Goal: Navigation & Orientation: Find specific page/section

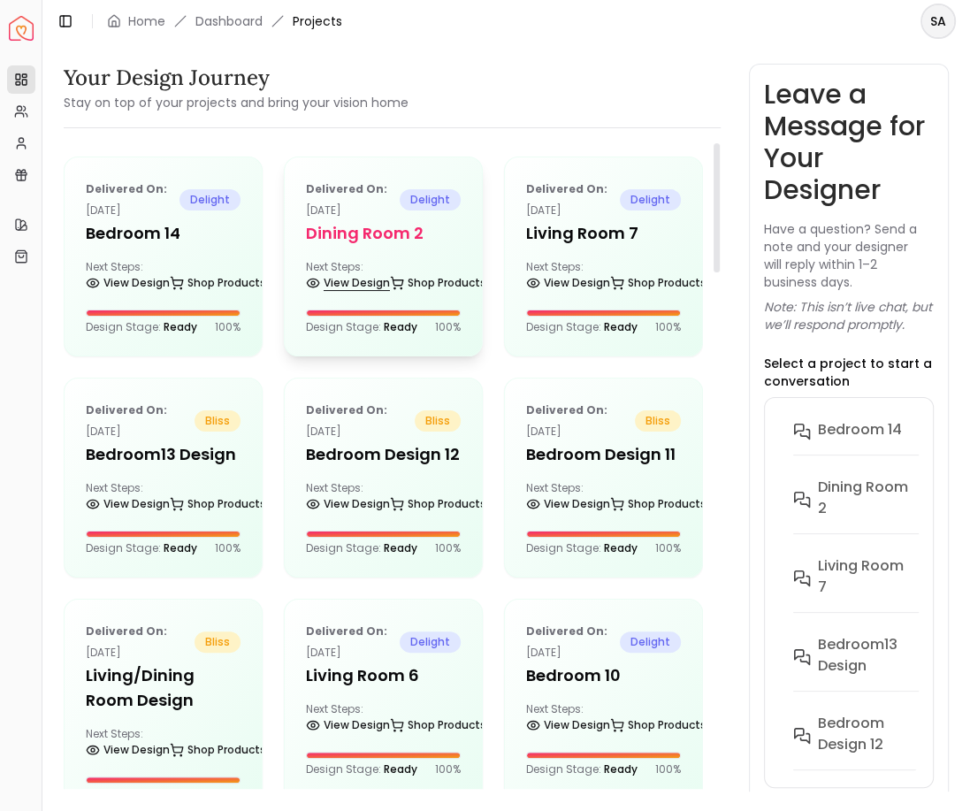
click at [335, 289] on link "View Design" at bounding box center [348, 283] width 84 height 25
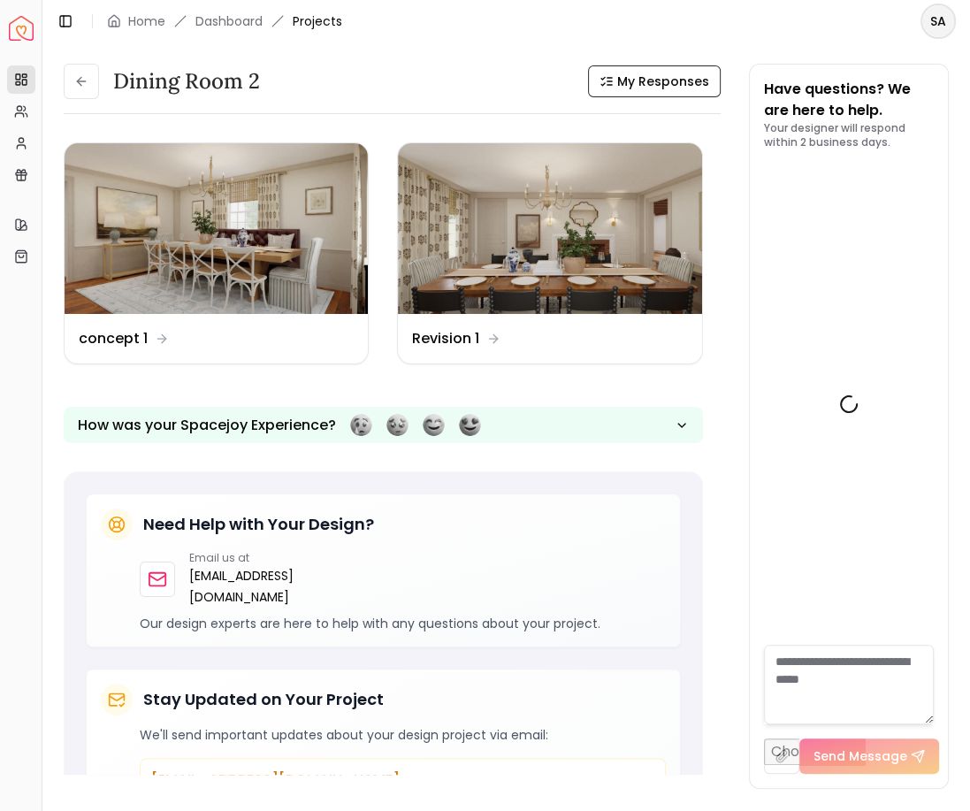
scroll to position [3171, 0]
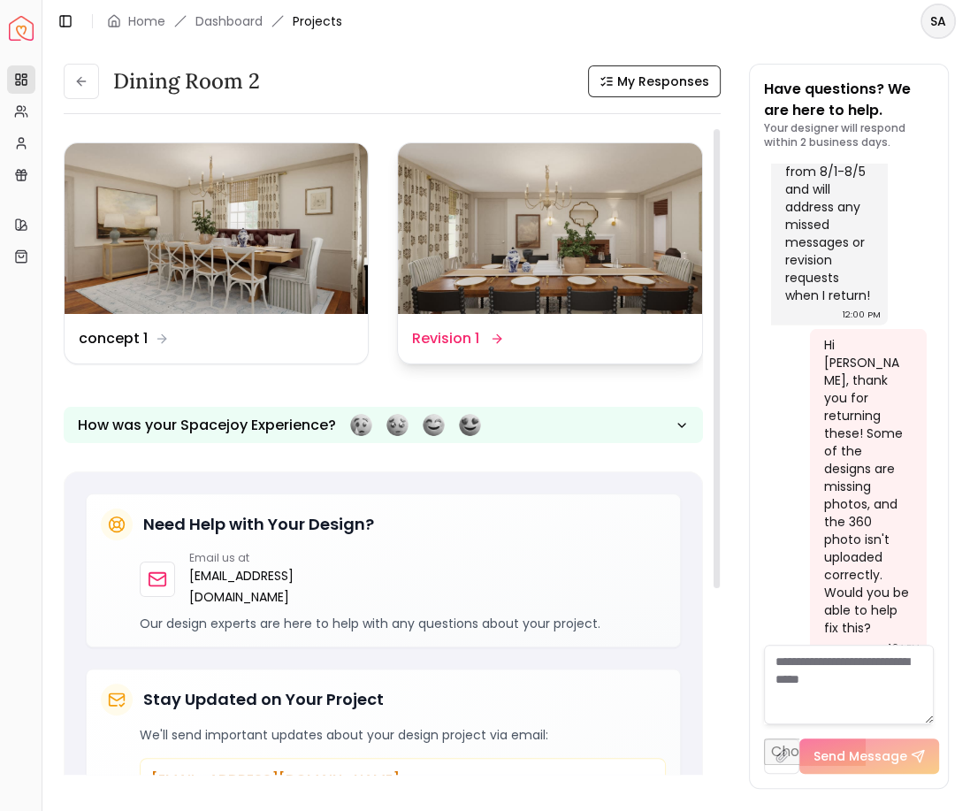
click at [477, 348] on dd "Revision 1" at bounding box center [445, 338] width 67 height 21
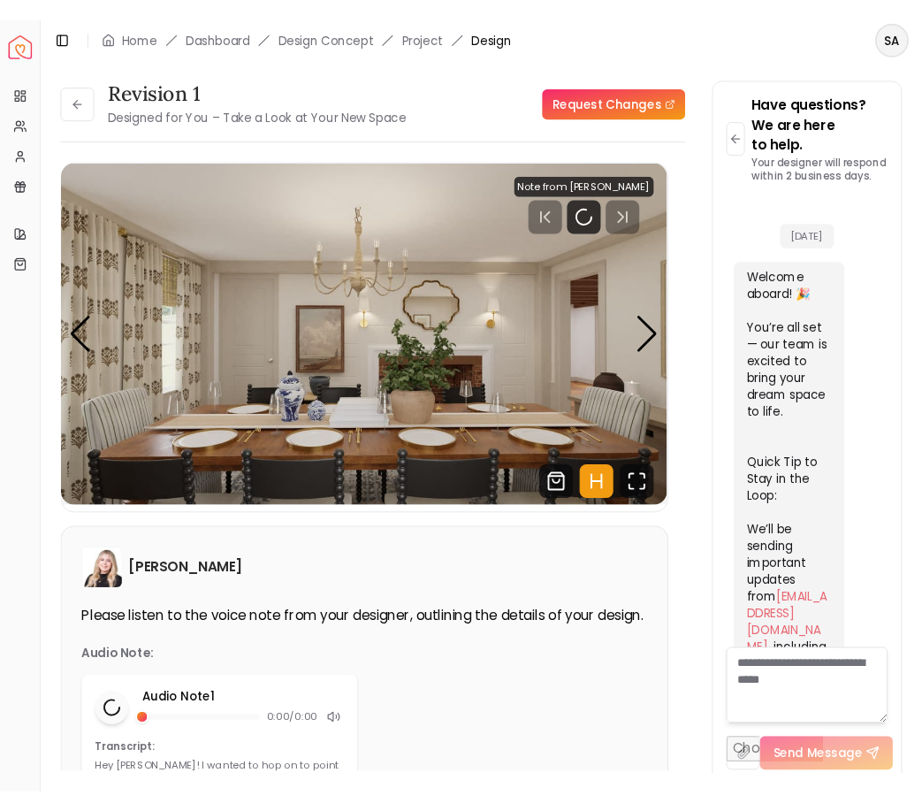
scroll to position [3157, 0]
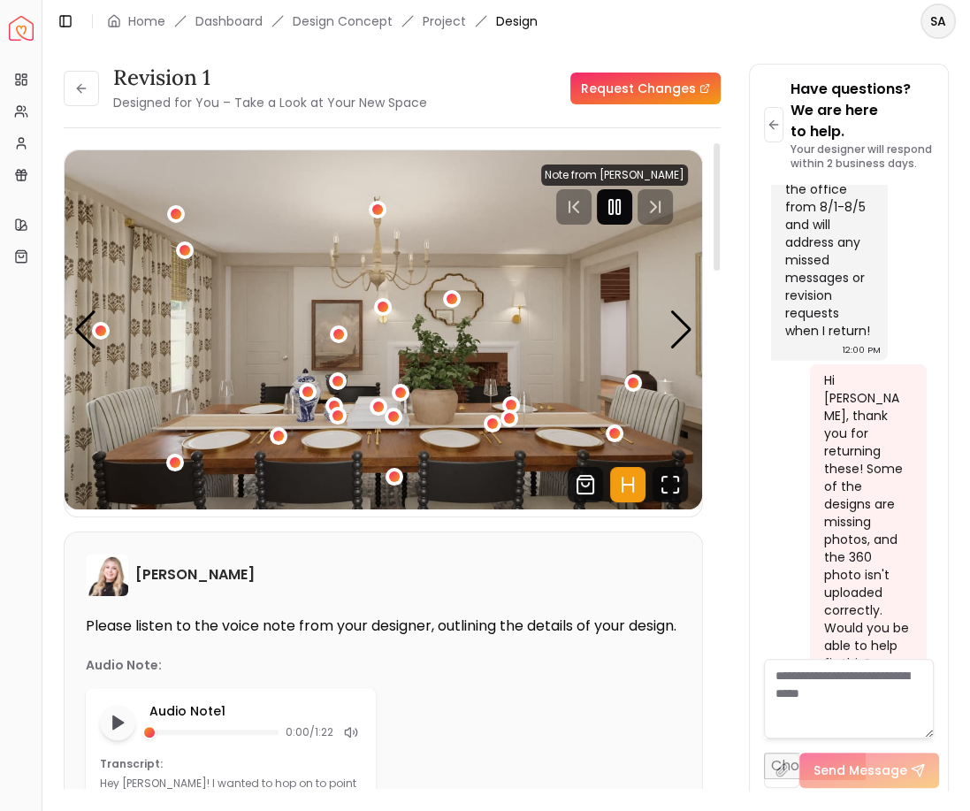
click at [613, 202] on rect "Pause" at bounding box center [611, 207] width 4 height 14
click at [690, 321] on div "Next slide" at bounding box center [681, 329] width 24 height 39
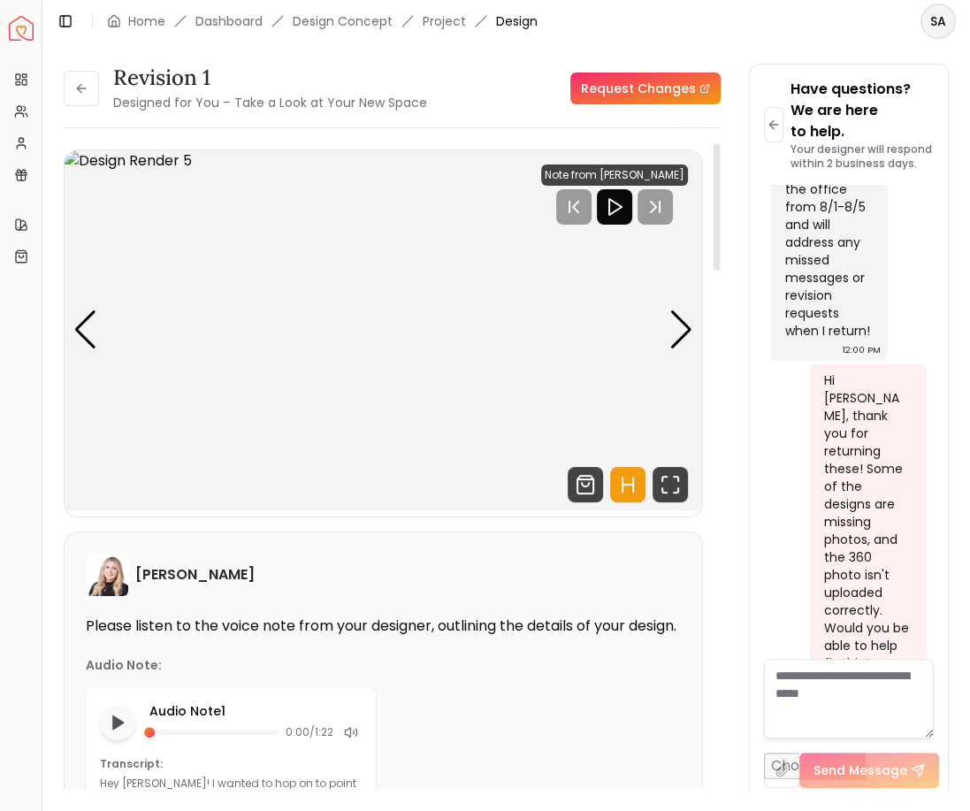
click at [626, 485] on icon "Hotspots Toggle" at bounding box center [627, 485] width 11 height 0
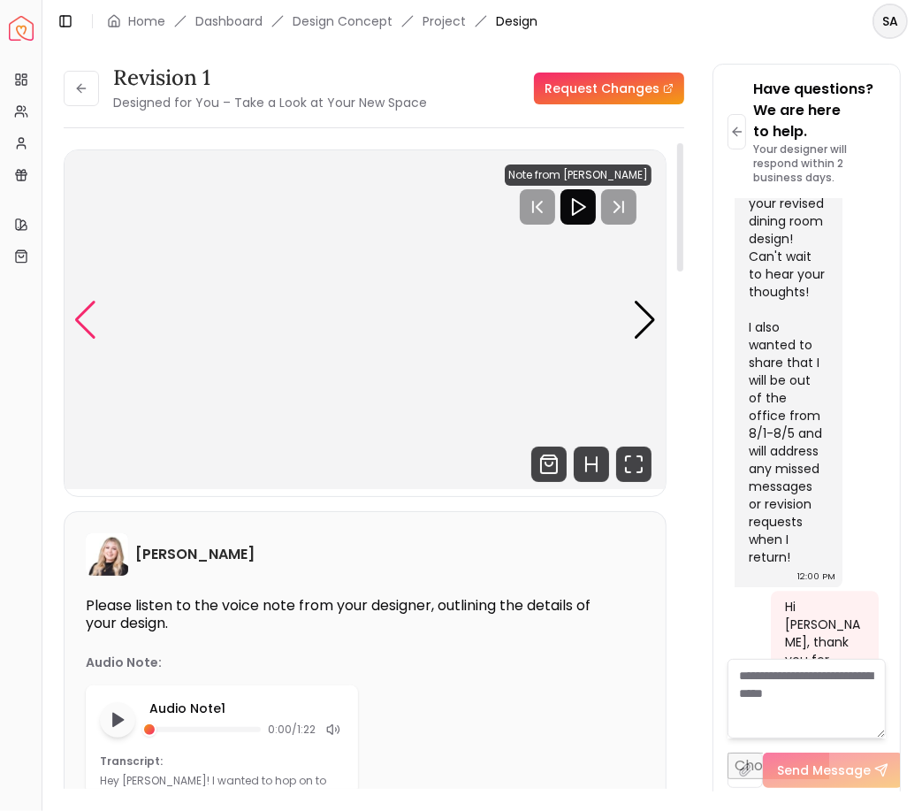
click at [84, 313] on div "Previous slide" at bounding box center [85, 320] width 24 height 39
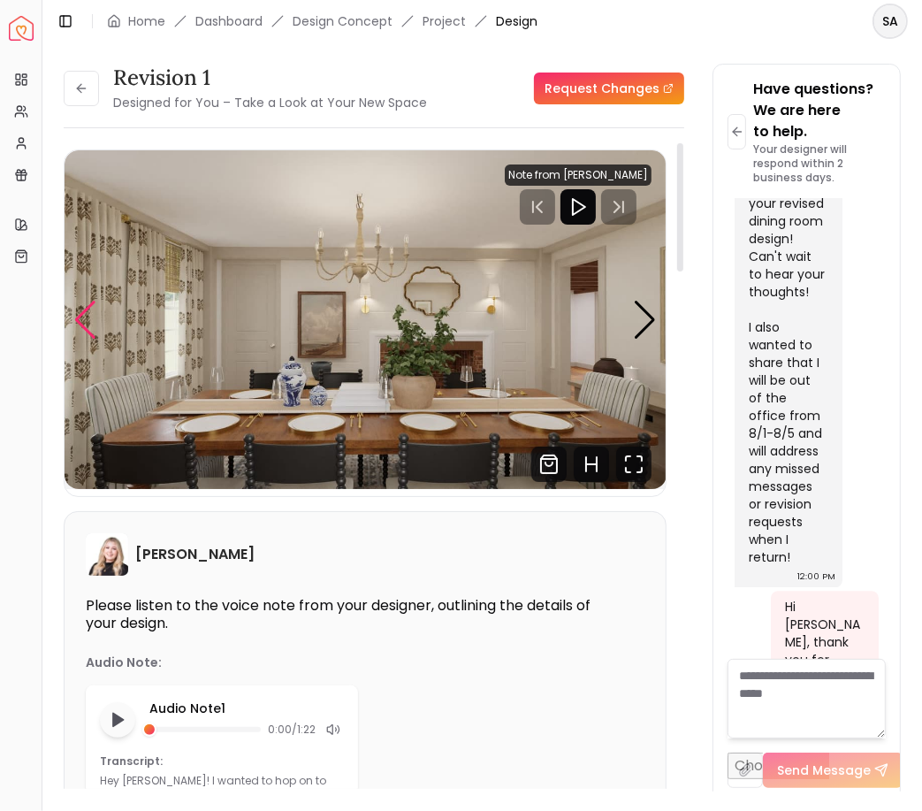
click at [85, 310] on div "Previous slide" at bounding box center [85, 320] width 24 height 39
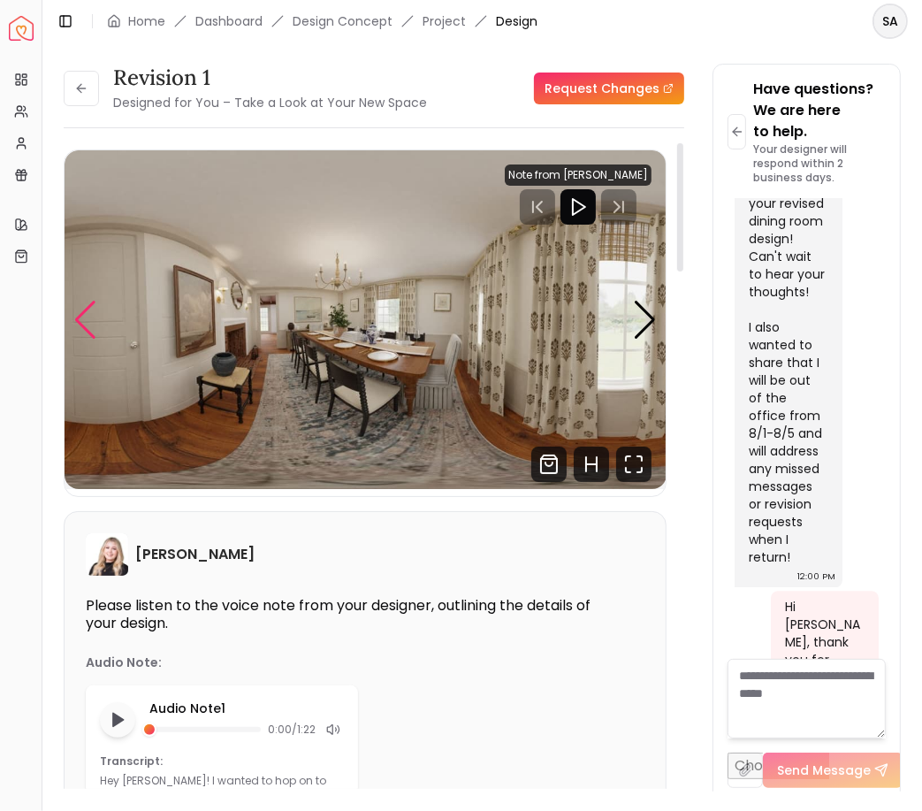
click at [85, 308] on div "Previous slide" at bounding box center [85, 320] width 24 height 39
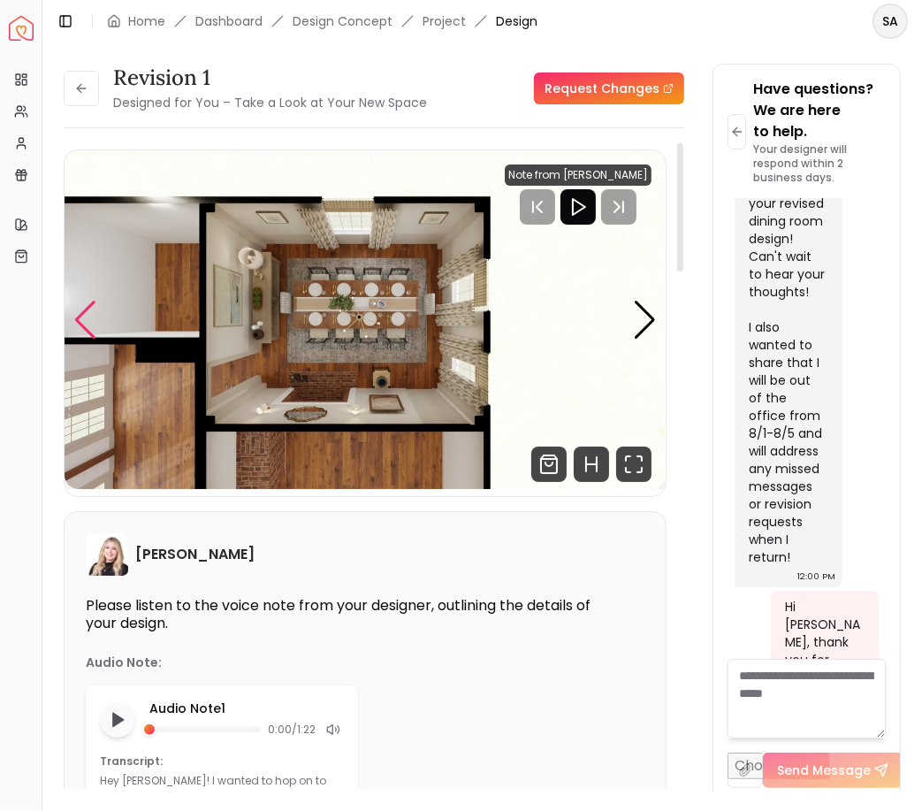
click at [85, 308] on div "Previous slide" at bounding box center [85, 320] width 24 height 39
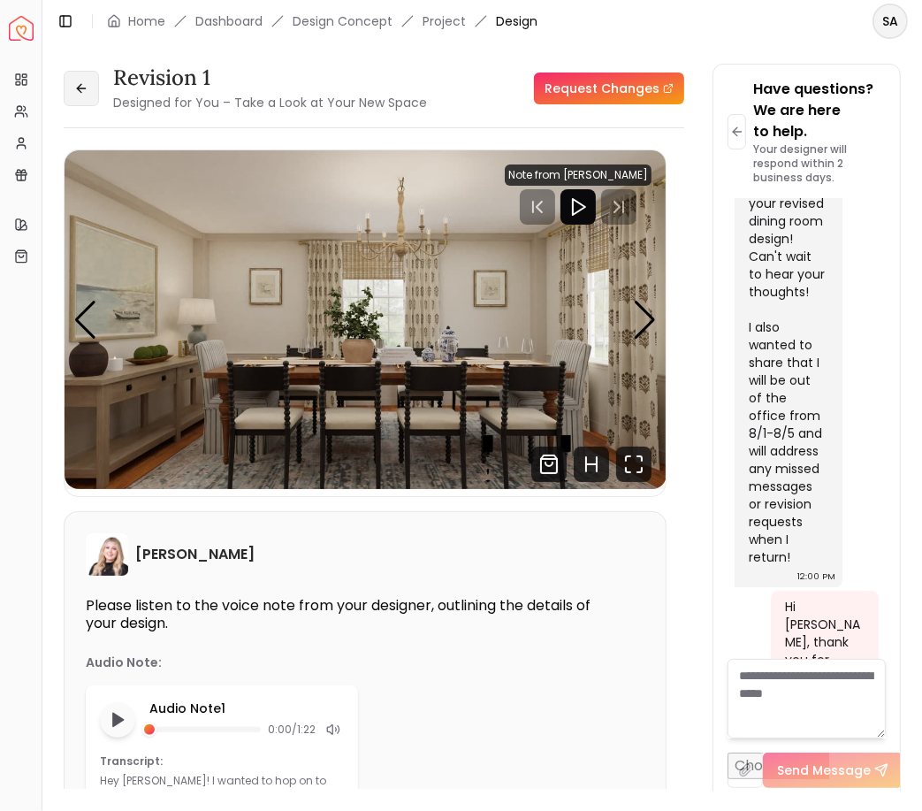
click at [76, 90] on icon at bounding box center [81, 88] width 14 height 14
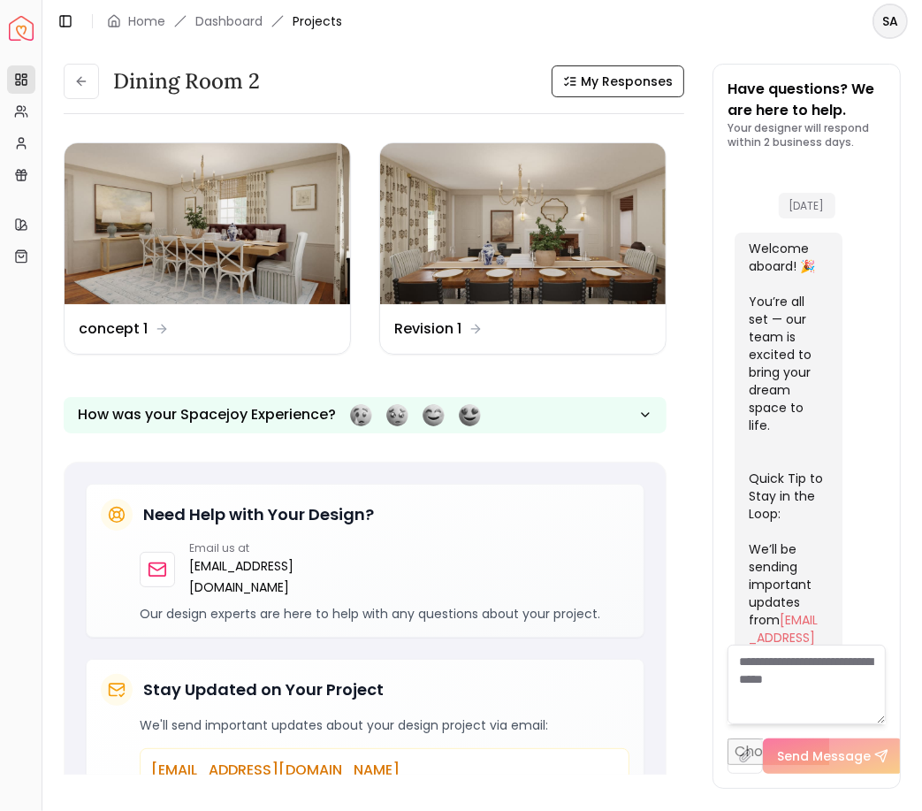
scroll to position [3366, 0]
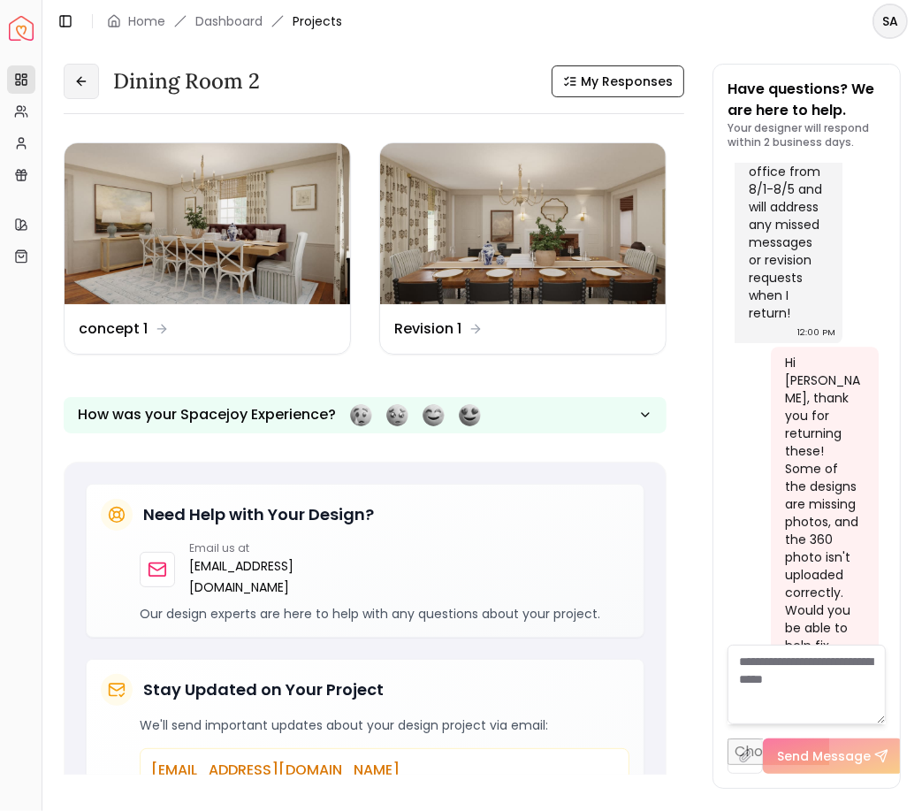
click at [81, 88] on icon at bounding box center [81, 81] width 14 height 14
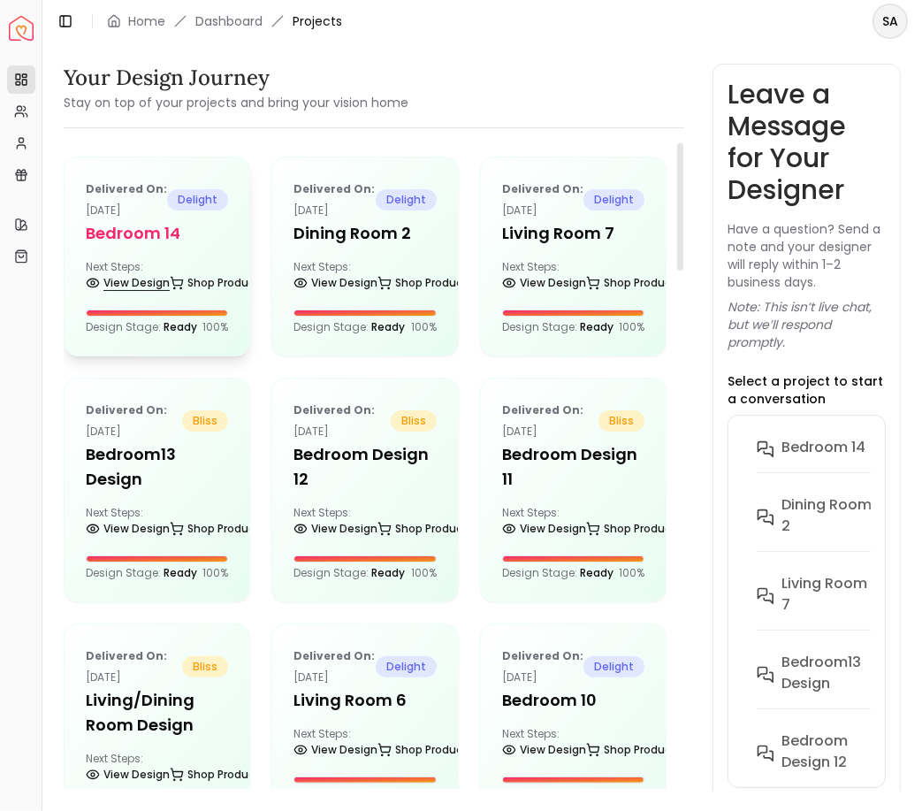
click at [120, 281] on link "View Design" at bounding box center [128, 283] width 84 height 25
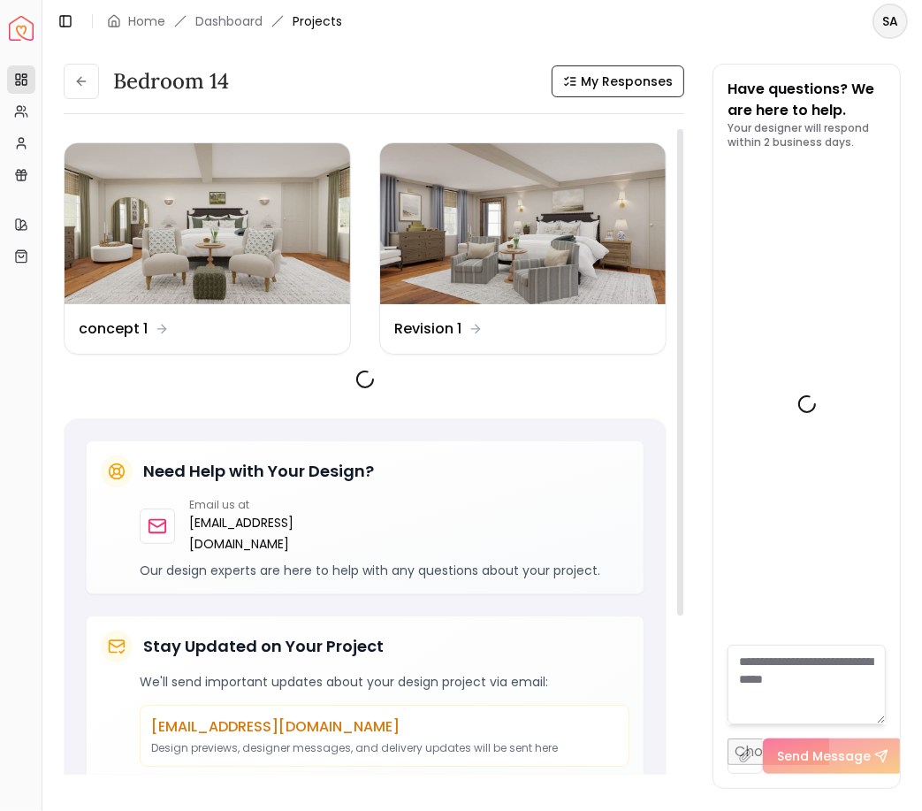
scroll to position [4321, 0]
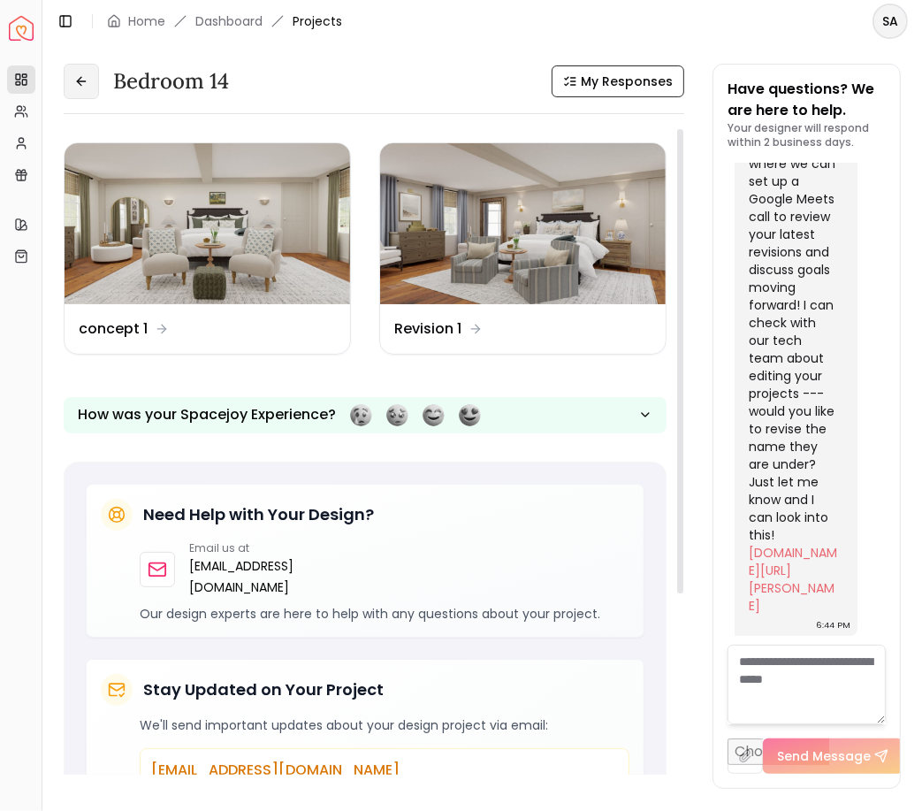
click at [87, 82] on icon at bounding box center [81, 81] width 14 height 14
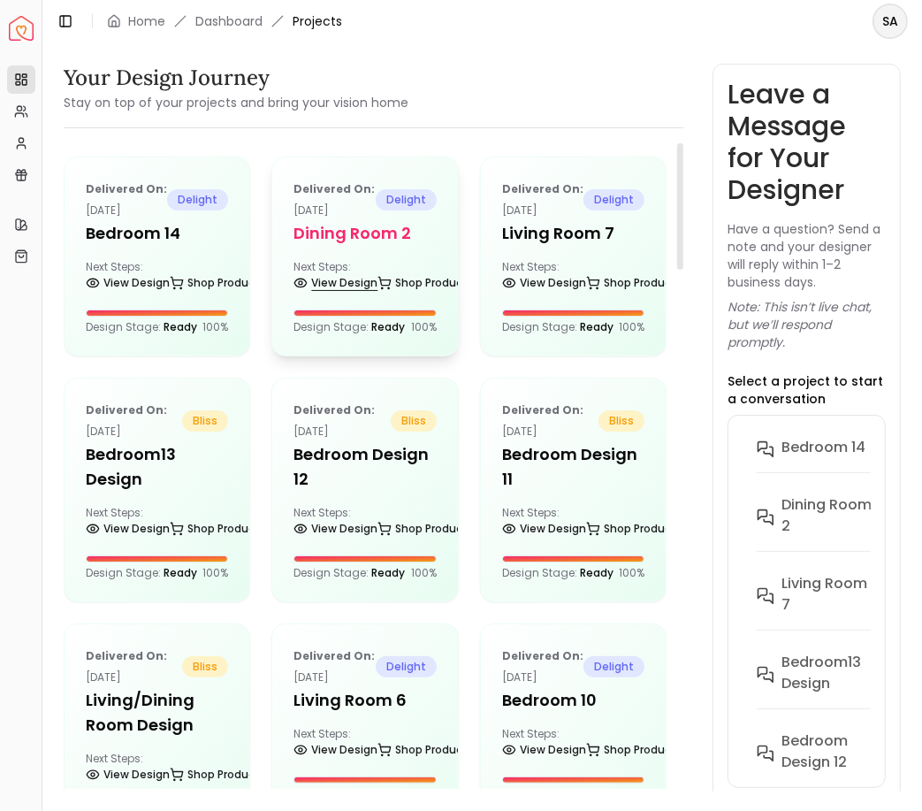
click at [343, 286] on link "View Design" at bounding box center [336, 283] width 84 height 25
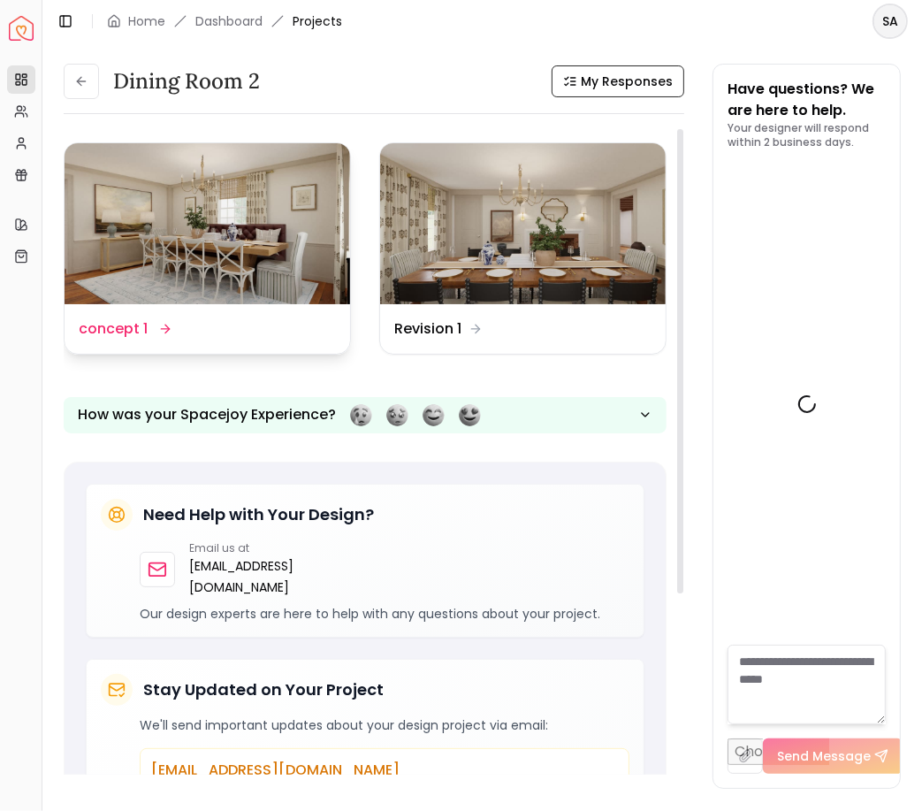
scroll to position [3366, 0]
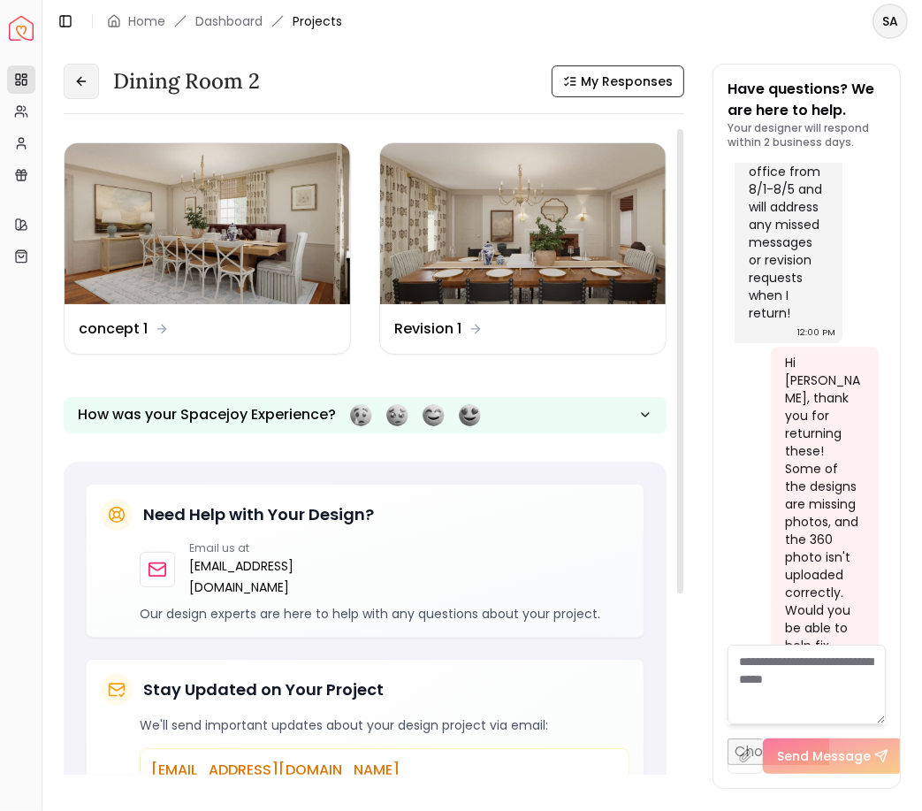
click at [73, 82] on button at bounding box center [81, 81] width 35 height 35
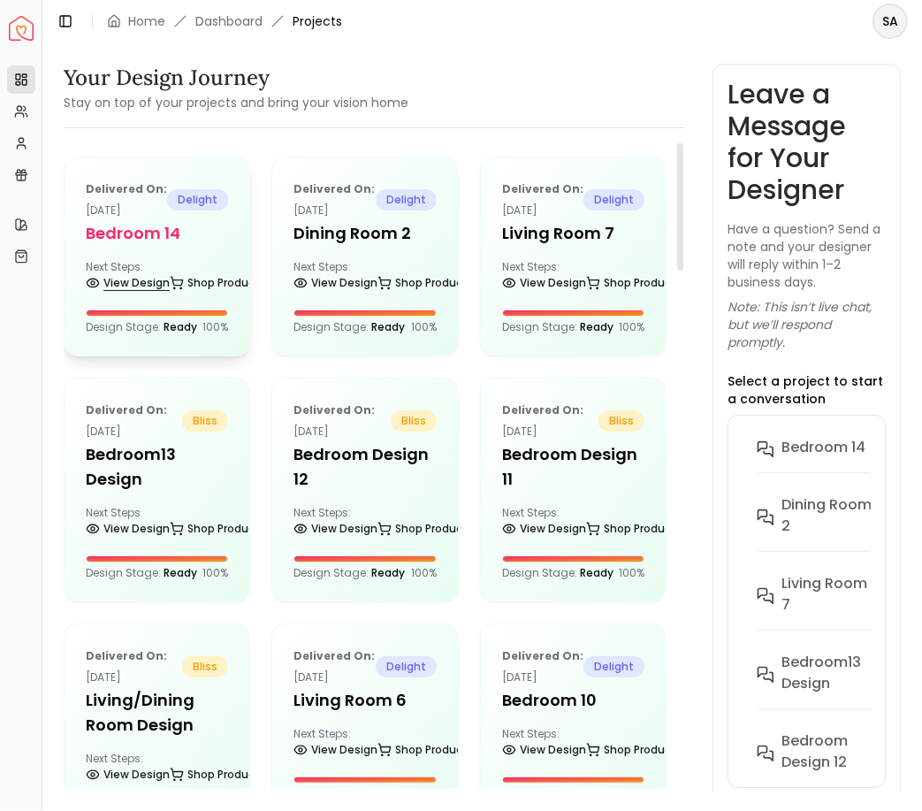
click at [112, 288] on link "View Design" at bounding box center [128, 283] width 84 height 25
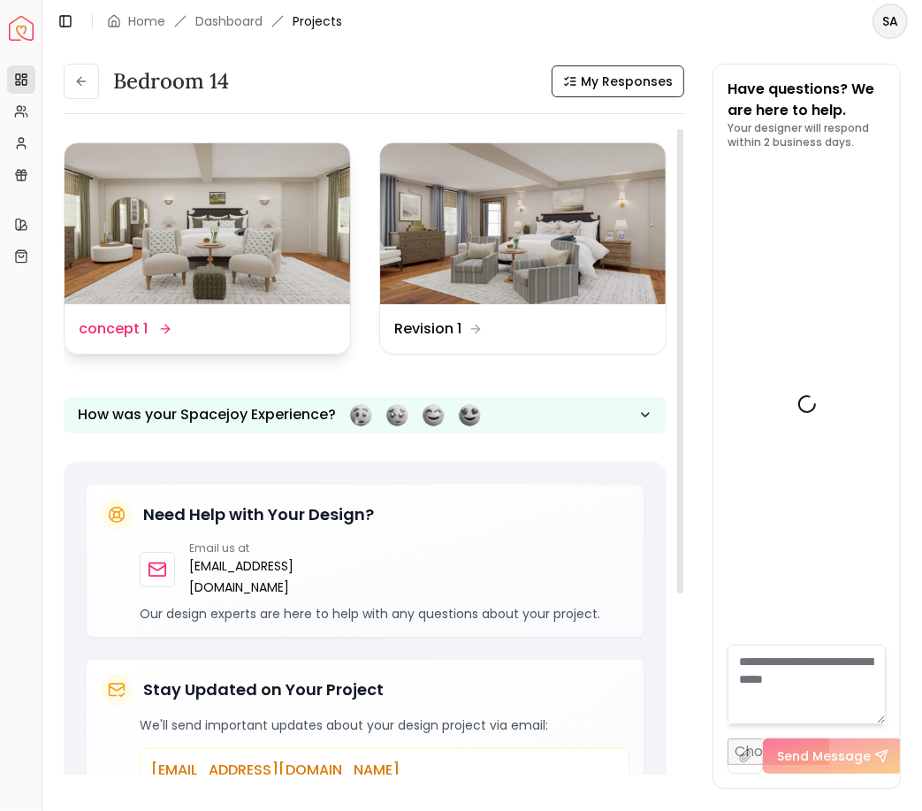
scroll to position [4321, 0]
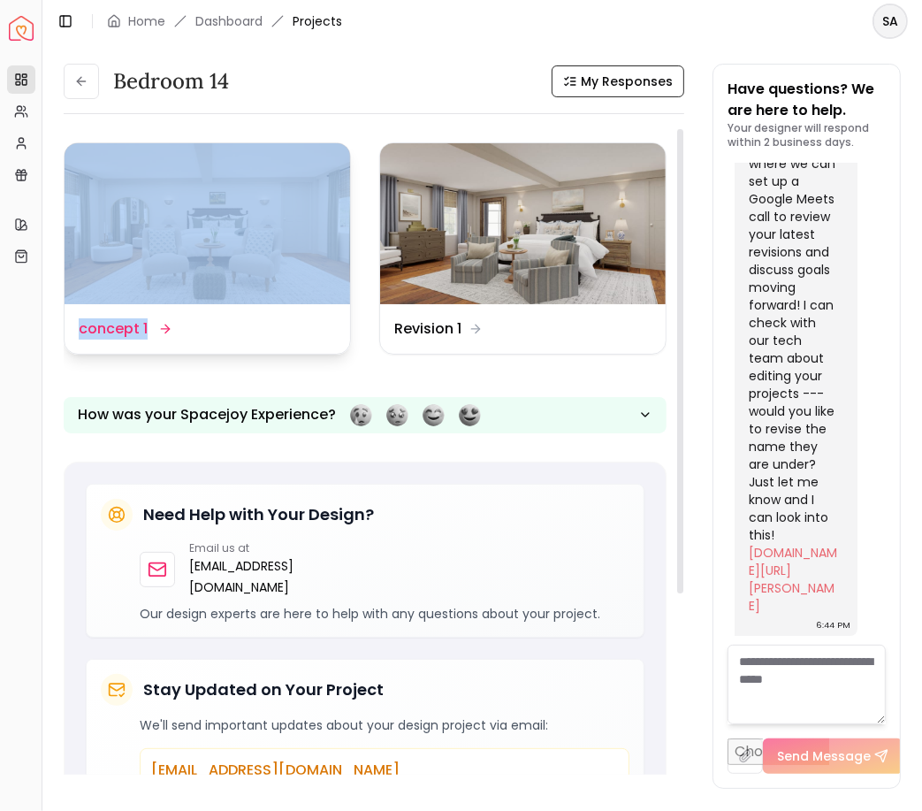
click at [144, 329] on dd "concept 1" at bounding box center [113, 328] width 69 height 21
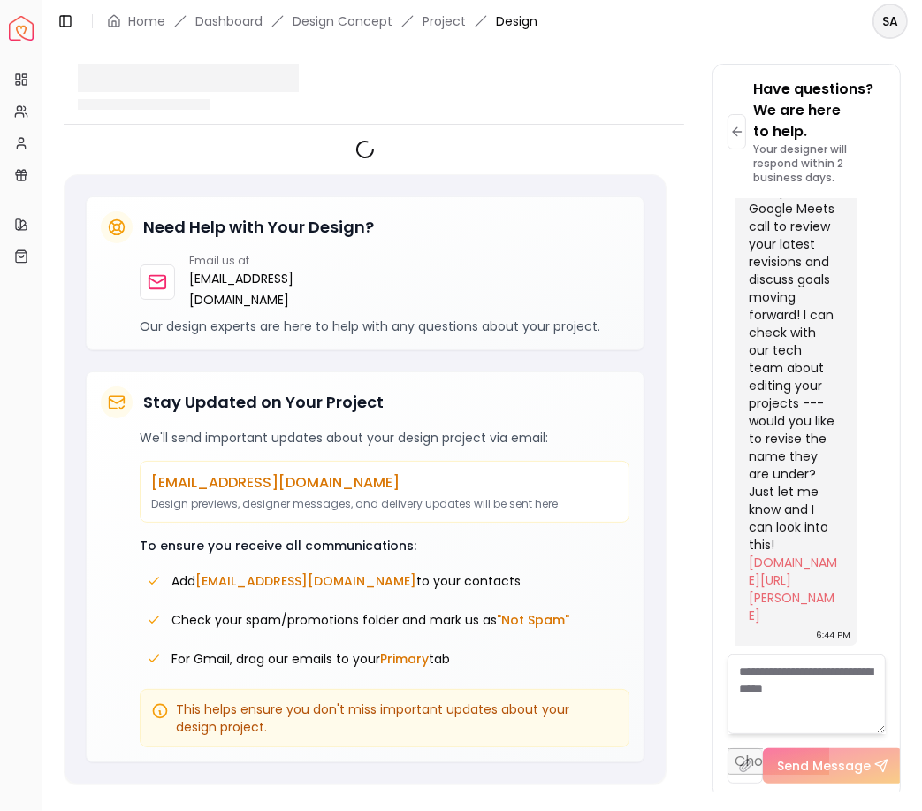
scroll to position [4342, 0]
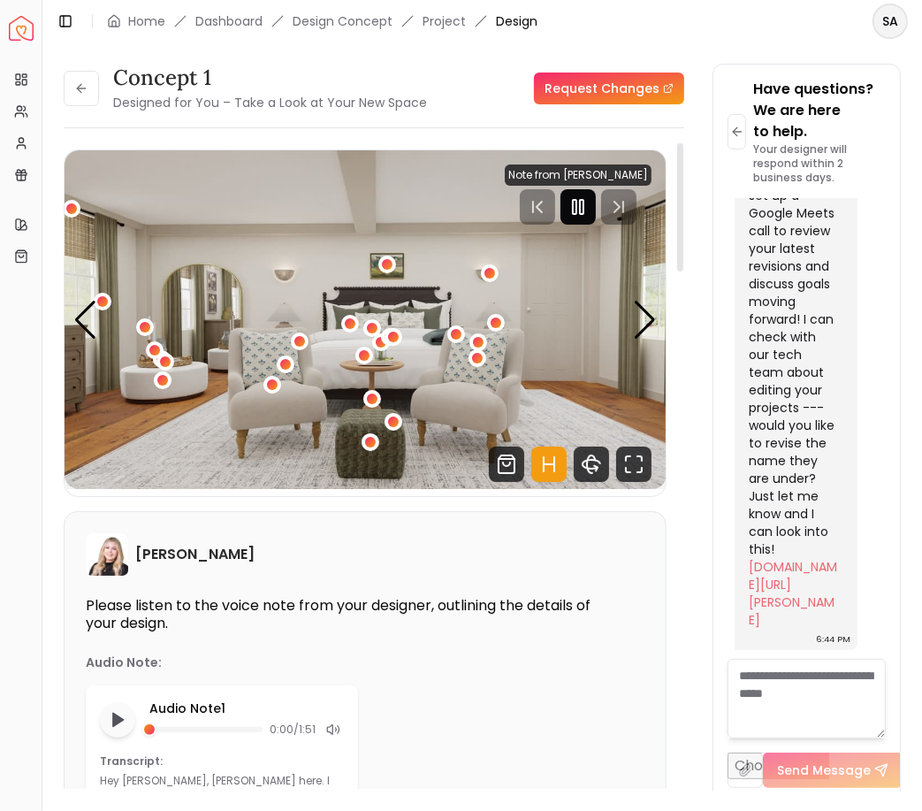
click at [592, 206] on div at bounding box center [578, 206] width 35 height 35
click at [553, 461] on icon "Hotspots Toggle" at bounding box center [548, 464] width 35 height 35
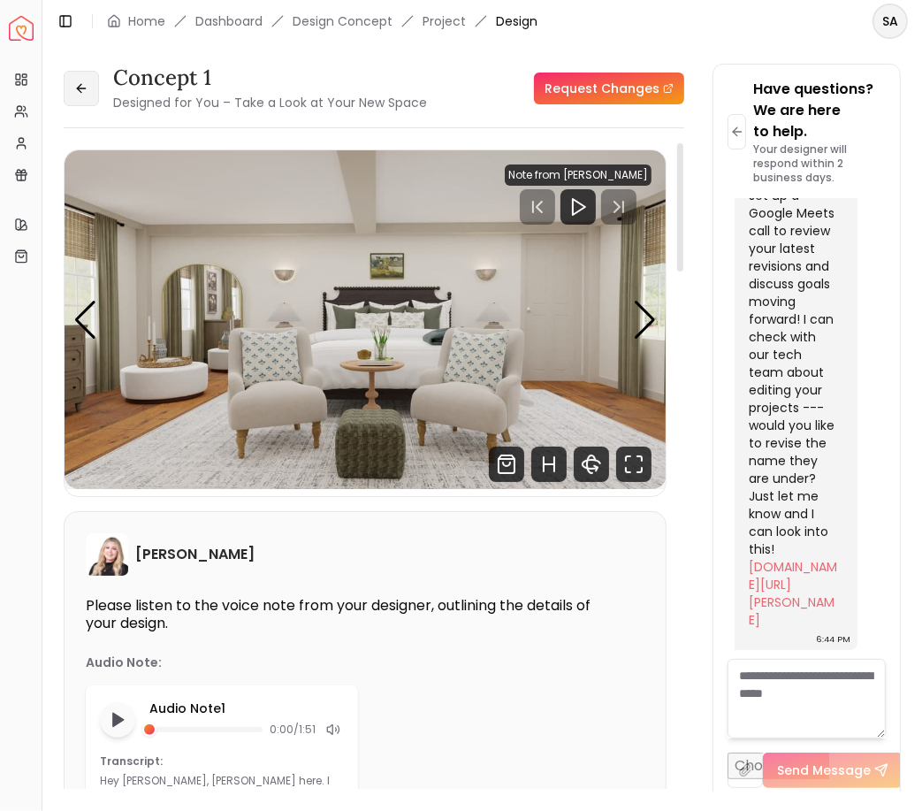
click at [93, 86] on button at bounding box center [81, 88] width 35 height 35
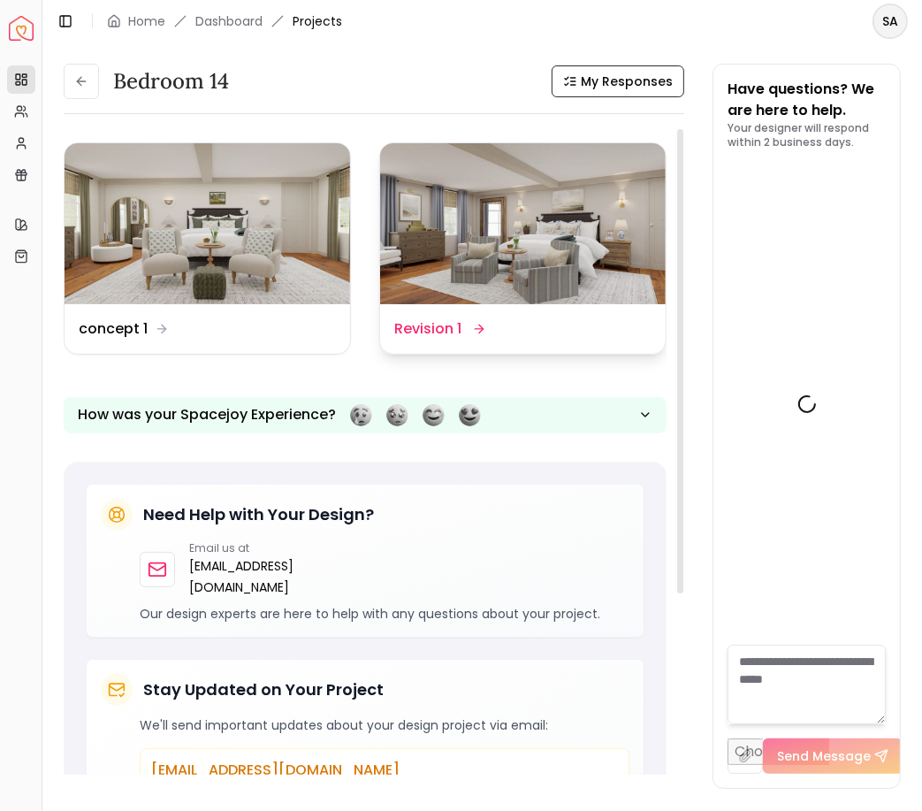
click at [473, 346] on div "Design Name Revision 1" at bounding box center [523, 329] width 286 height 50
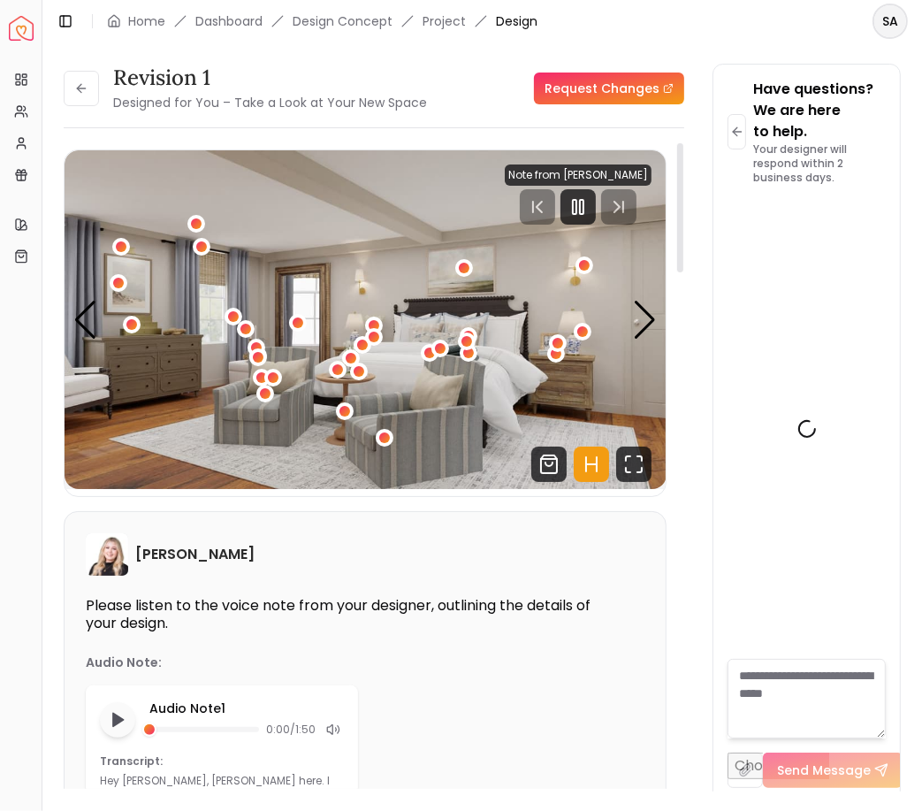
click at [596, 455] on icon "Hotspots Toggle" at bounding box center [591, 464] width 35 height 35
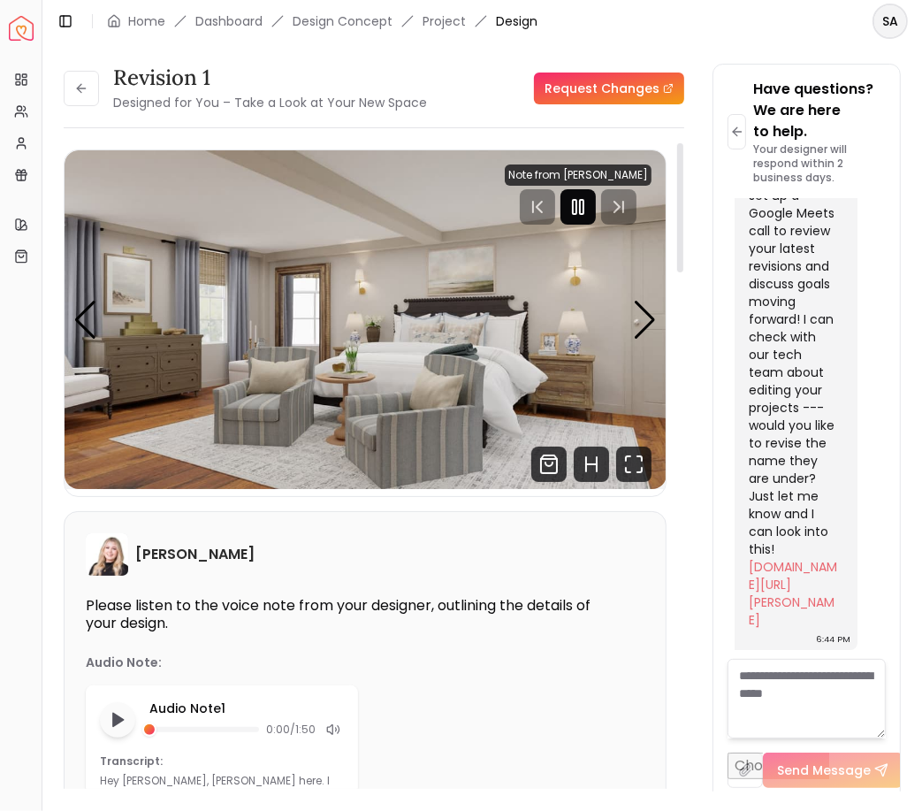
click at [581, 210] on icon "Pause" at bounding box center [578, 206] width 21 height 21
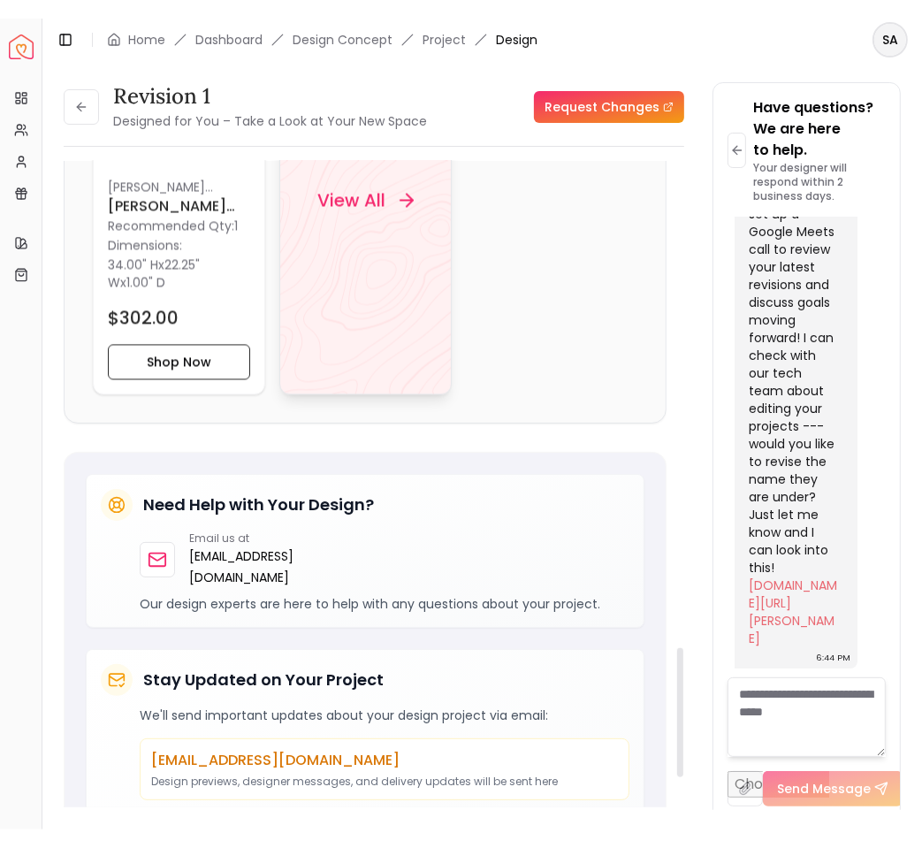
scroll to position [2444, 0]
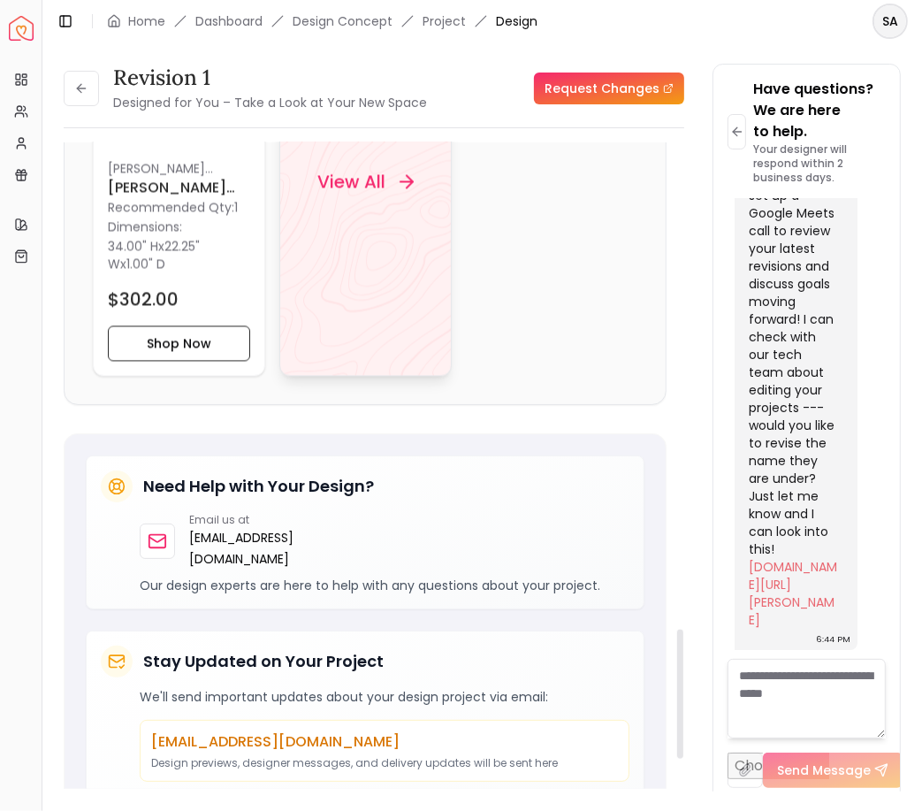
click at [387, 248] on div "View All" at bounding box center [365, 183] width 172 height 388
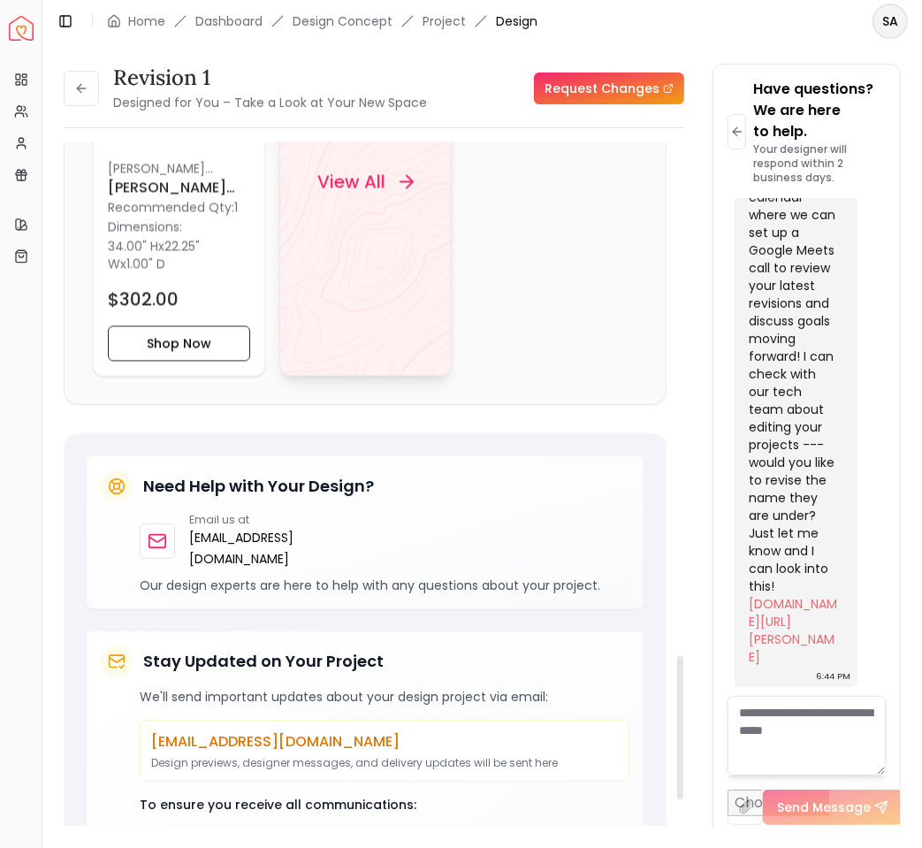
scroll to position [4305, 0]
click at [81, 92] on icon at bounding box center [81, 88] width 14 height 14
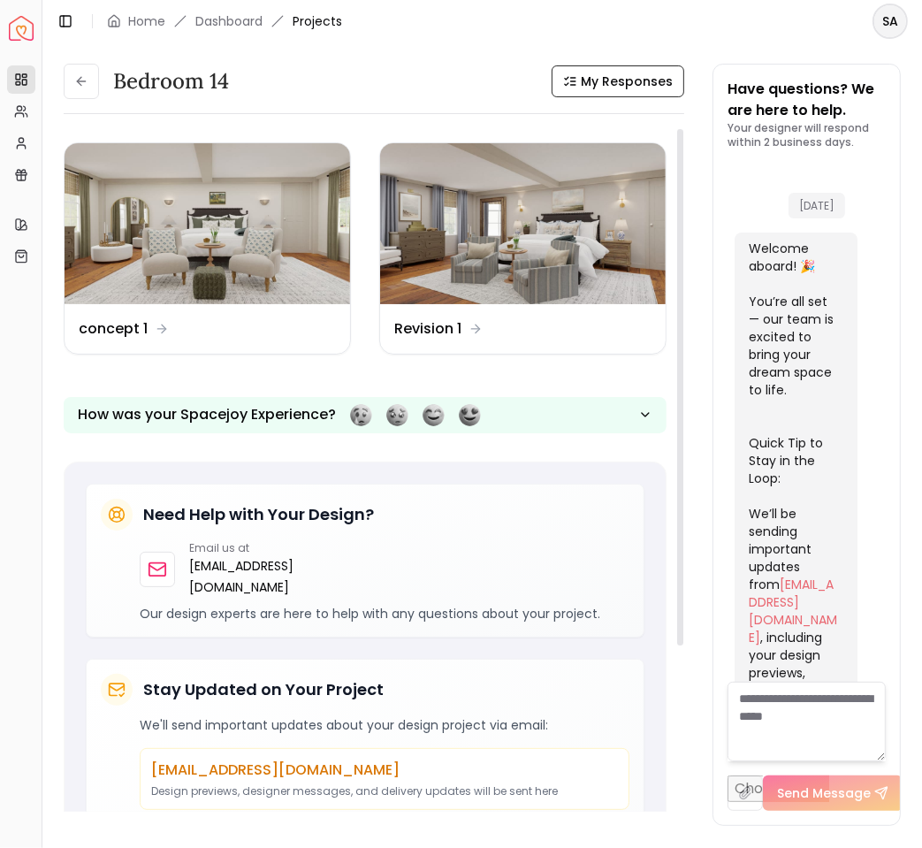
scroll to position [4284, 0]
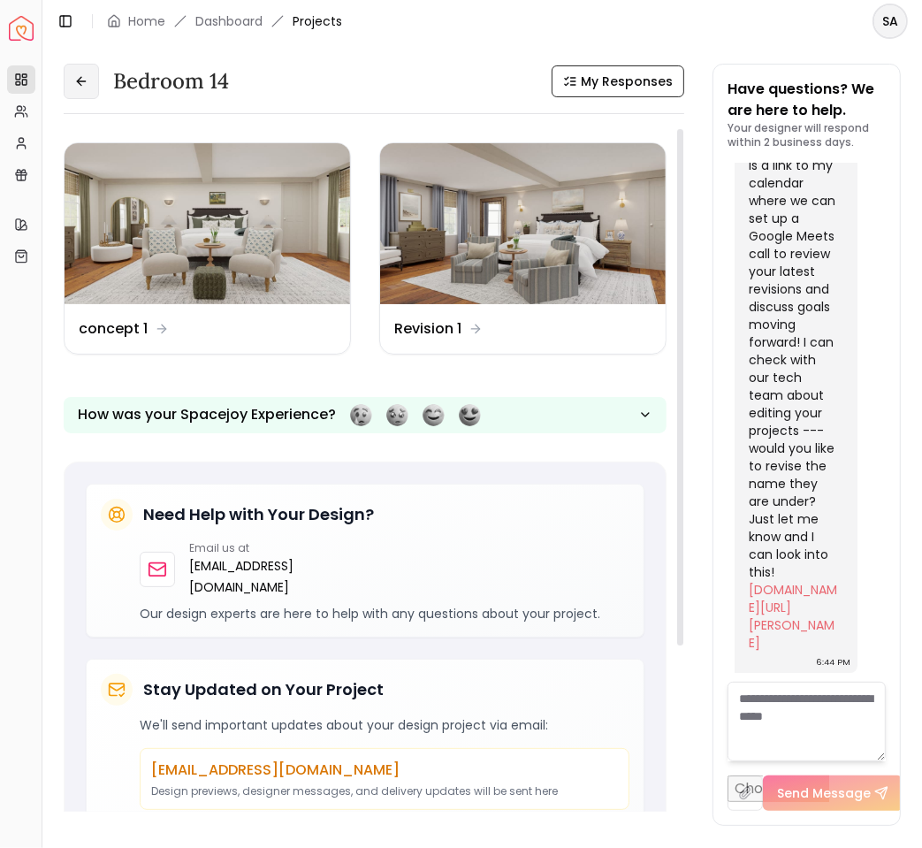
click at [92, 80] on button at bounding box center [81, 81] width 35 height 35
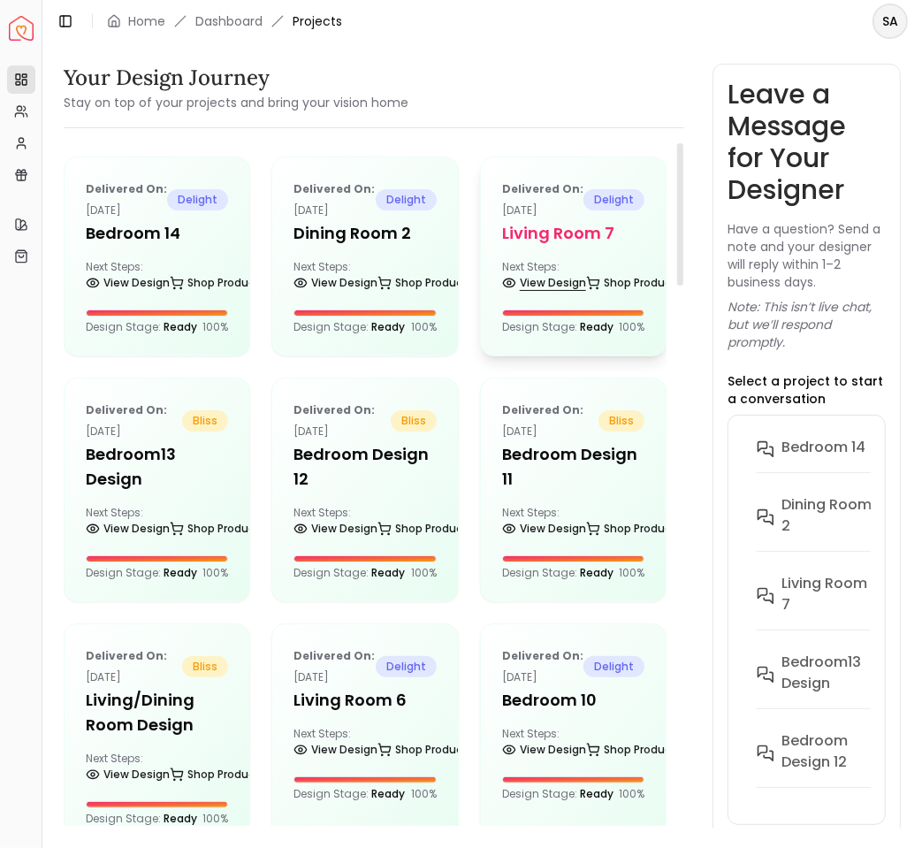
click at [551, 284] on link "View Design" at bounding box center [544, 283] width 84 height 25
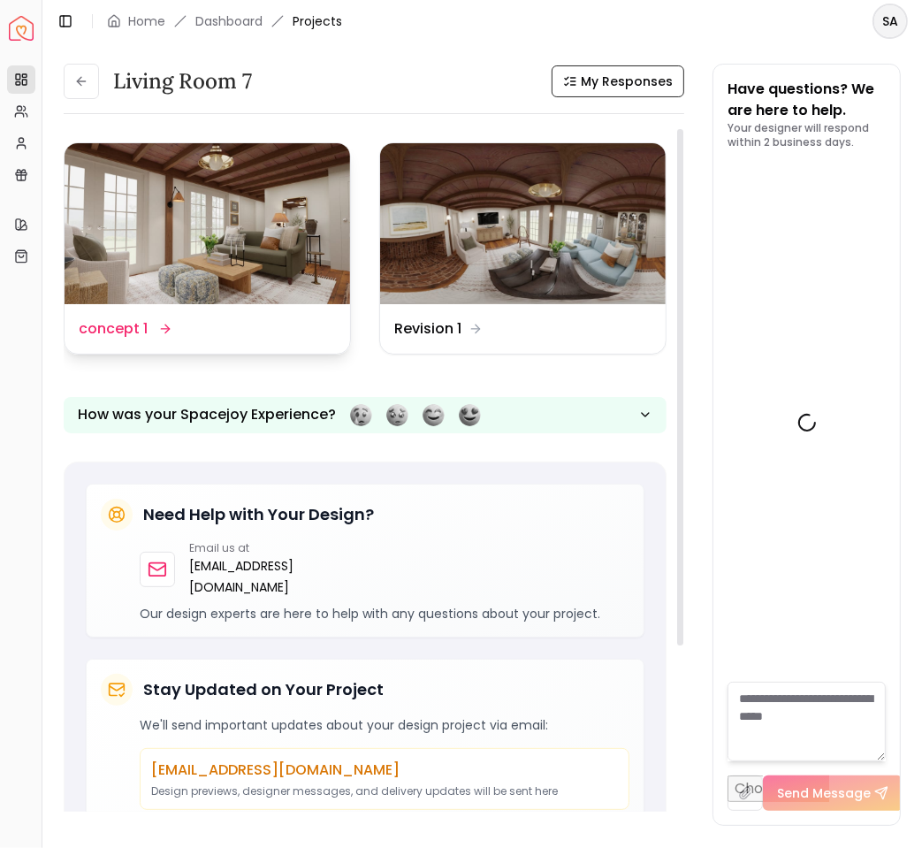
scroll to position [7124, 0]
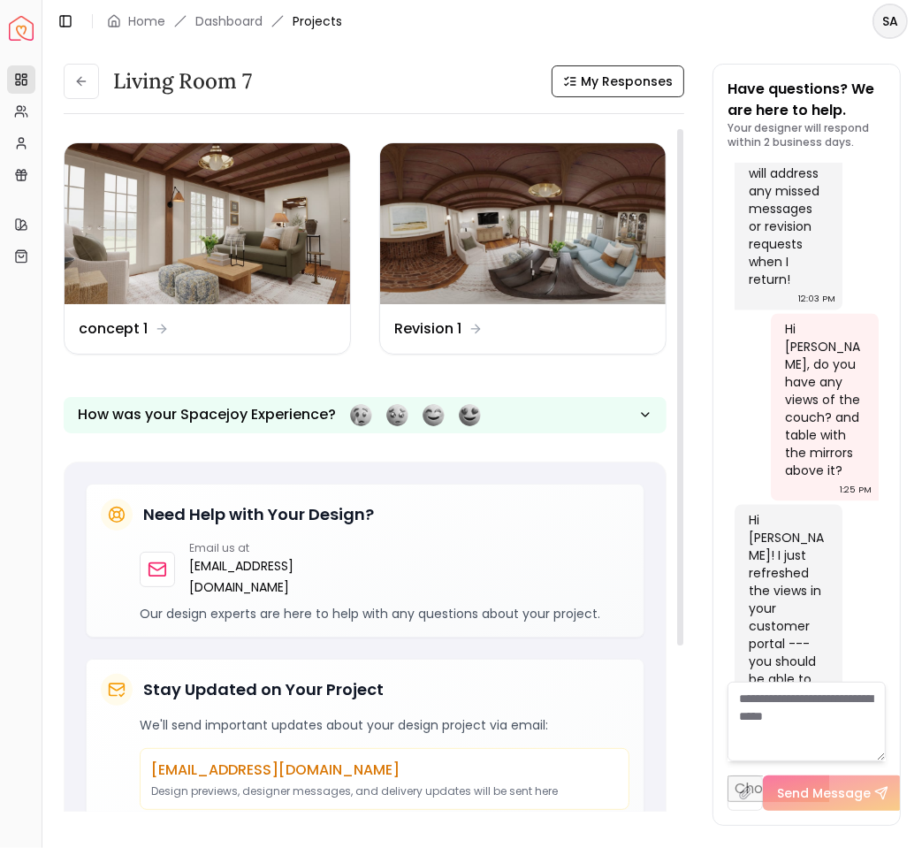
click at [247, 343] on div "Design Name concept 1" at bounding box center [208, 329] width 286 height 50
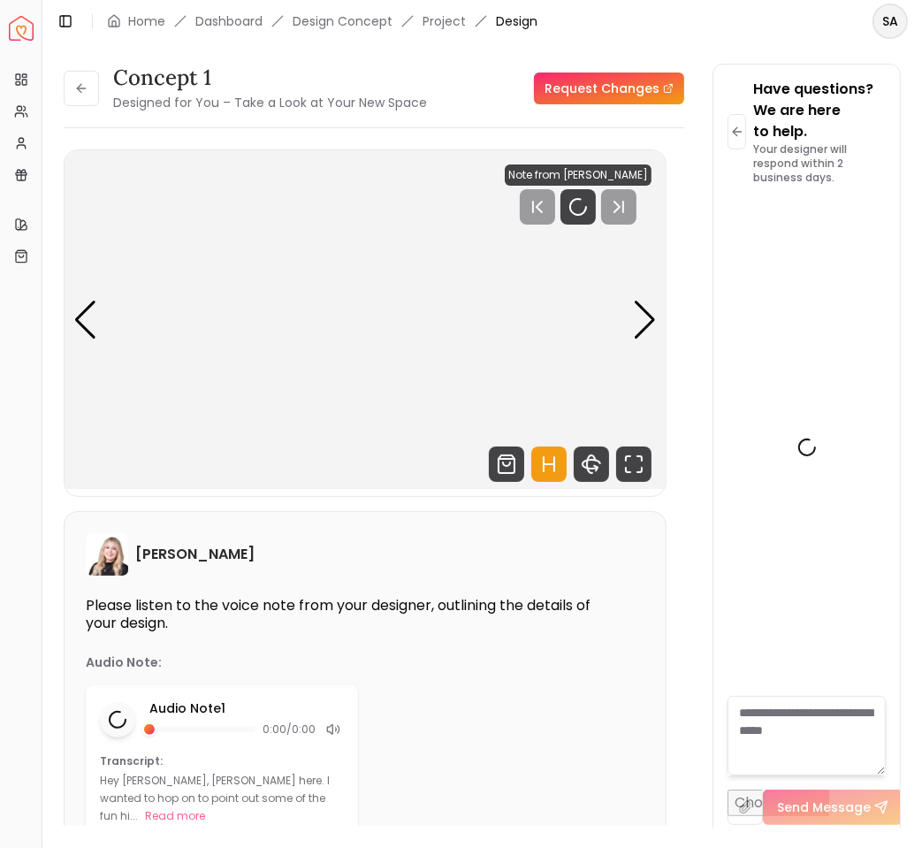
scroll to position [7145, 0]
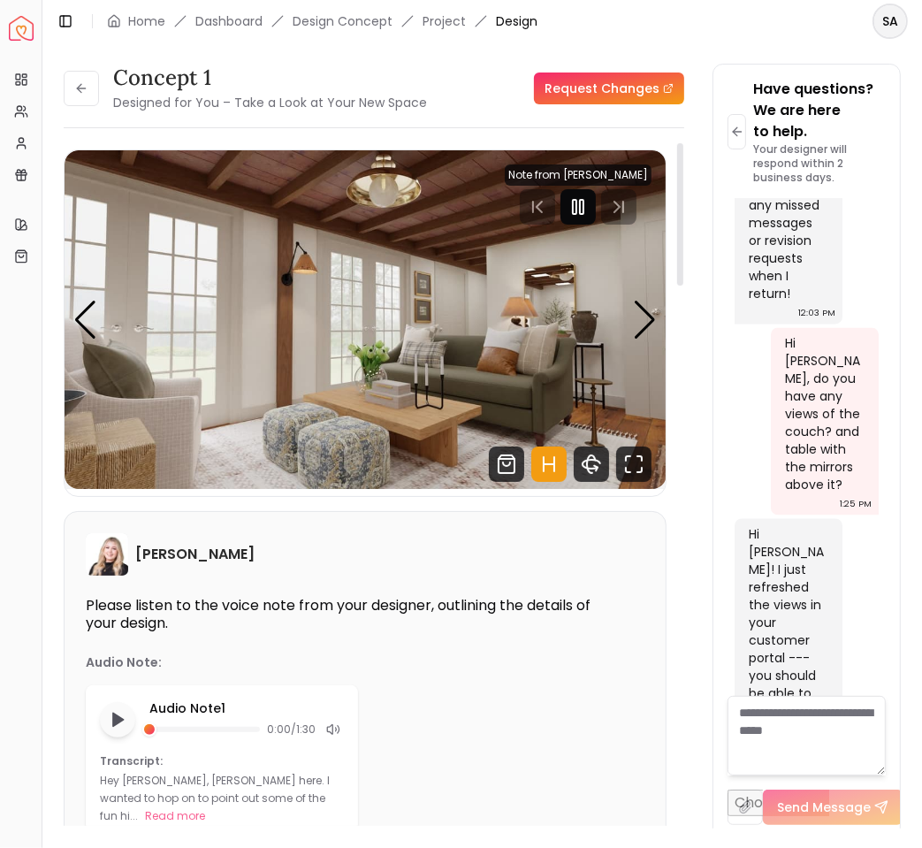
click at [566, 202] on div at bounding box center [578, 206] width 35 height 35
click at [80, 89] on icon at bounding box center [81, 88] width 14 height 14
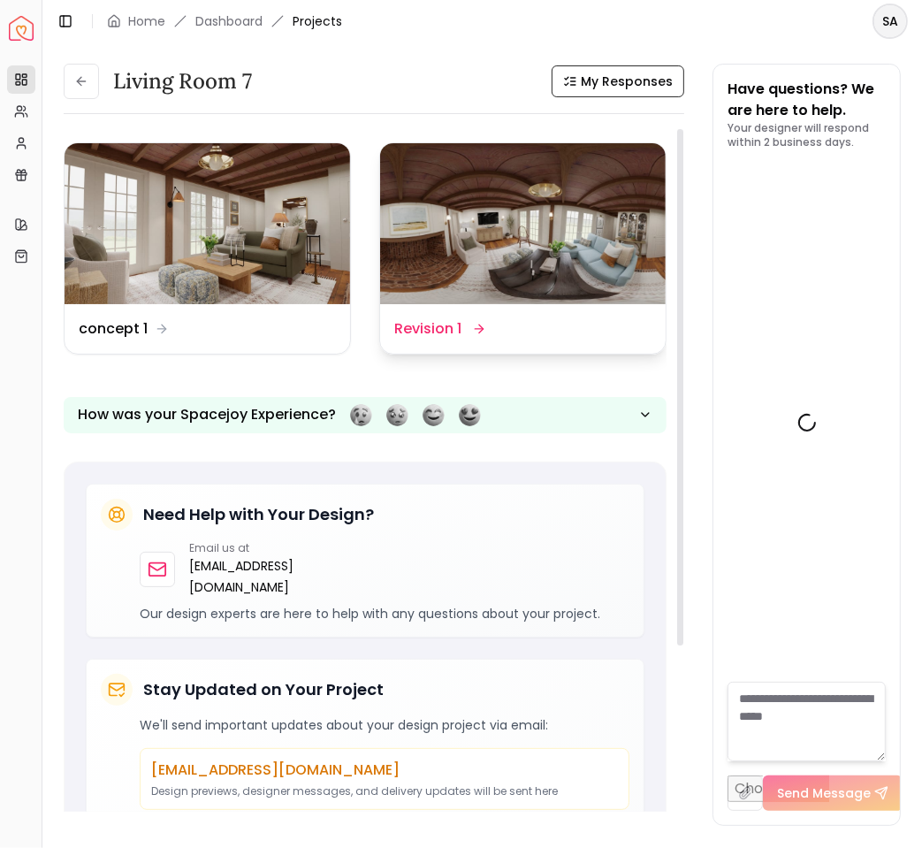
scroll to position [7124, 0]
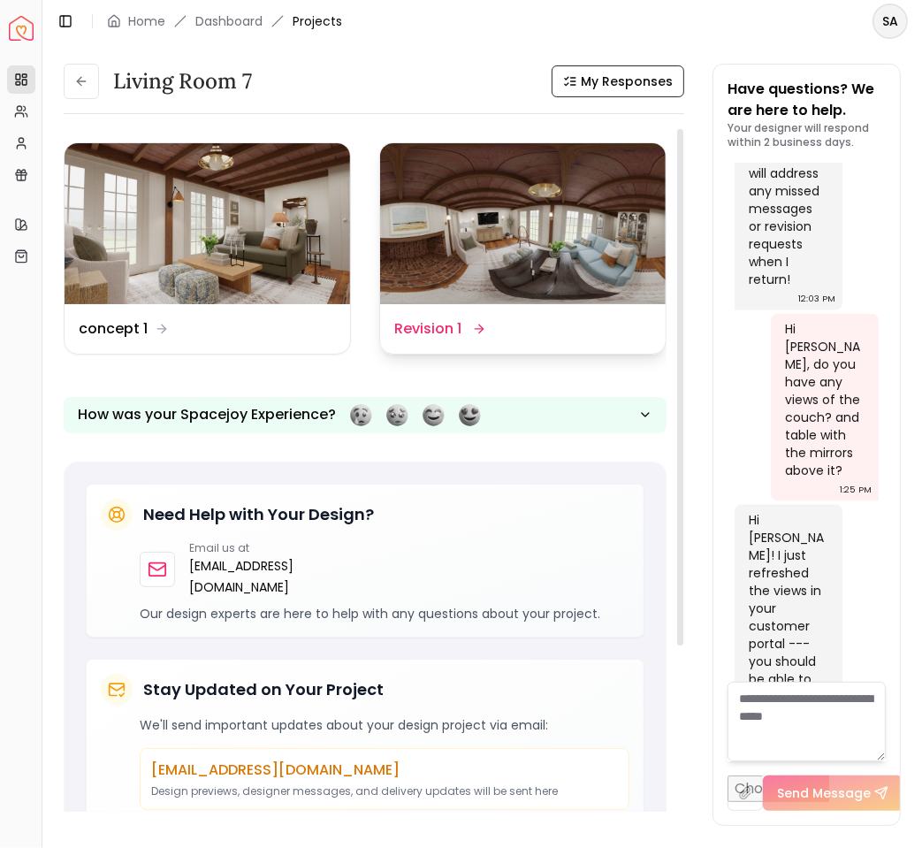
click at [460, 321] on dd "Revision 1" at bounding box center [427, 328] width 67 height 21
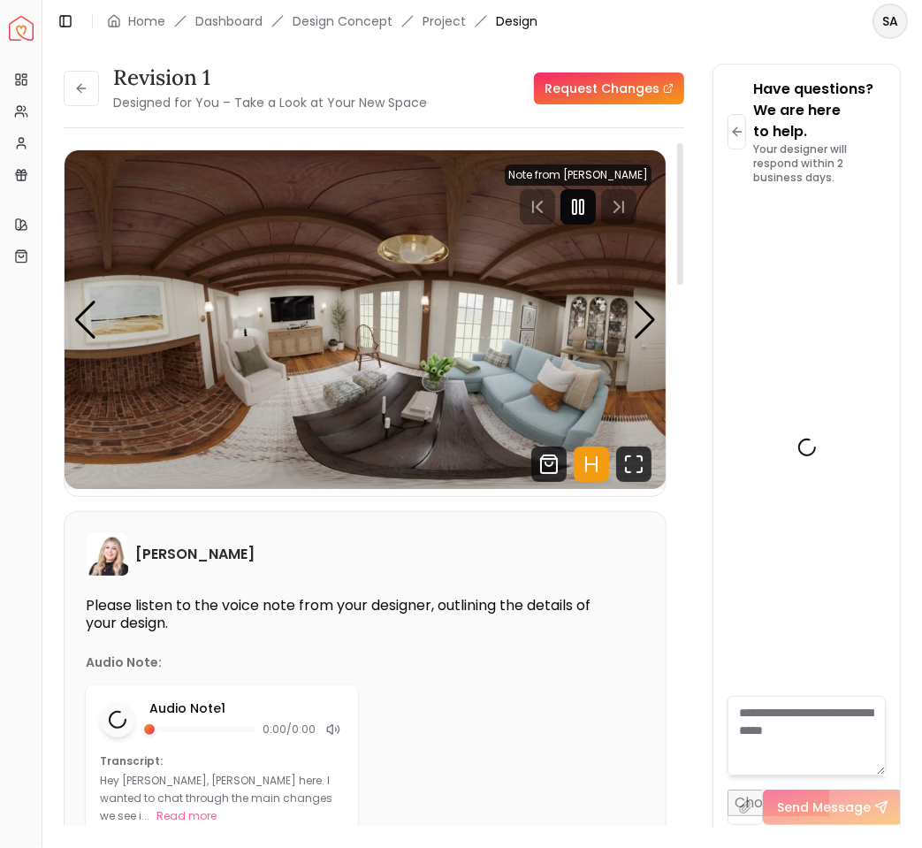
scroll to position [7145, 0]
click at [581, 199] on icon "Pause" at bounding box center [578, 206] width 21 height 21
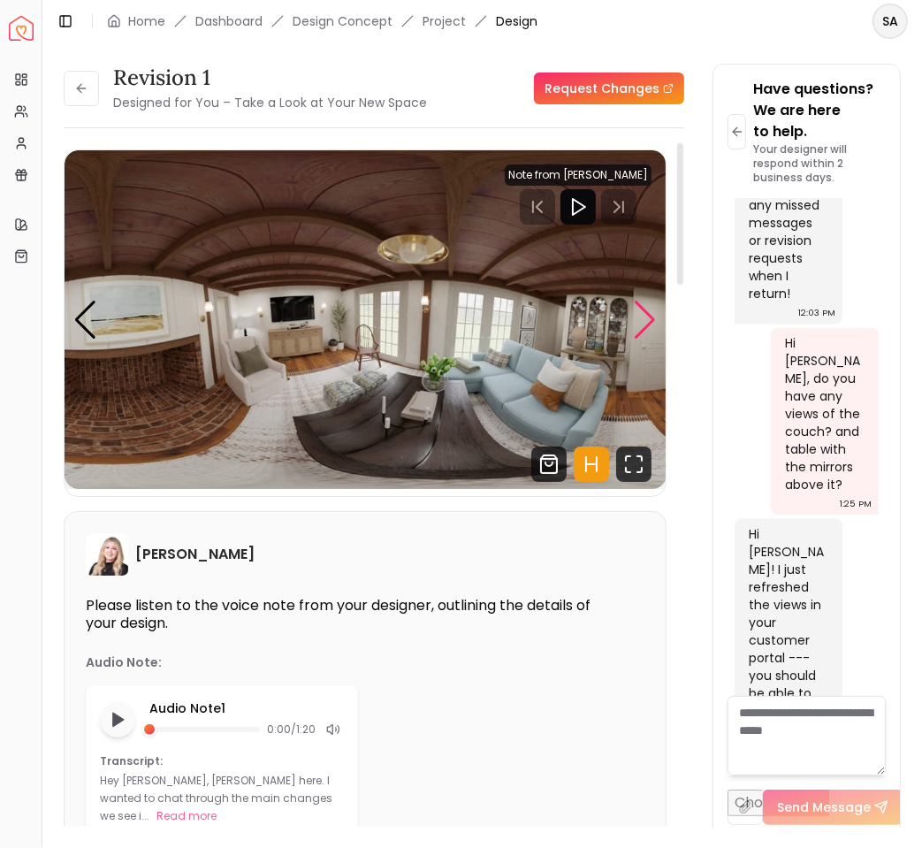
click at [654, 335] on div "Next slide" at bounding box center [645, 320] width 24 height 39
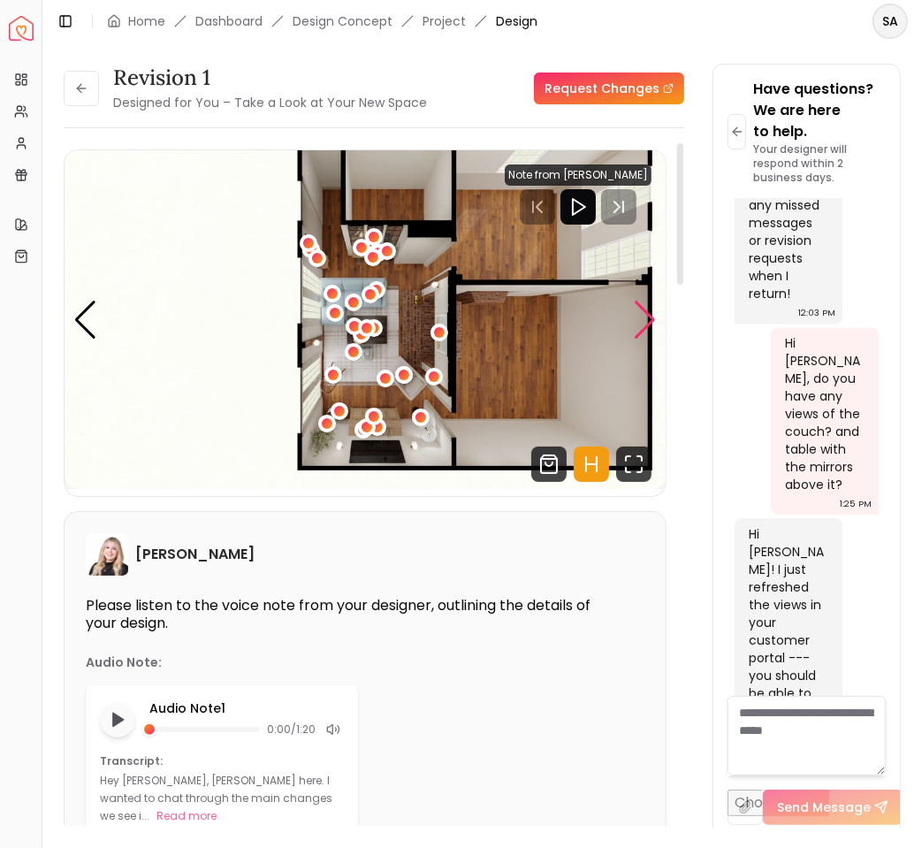
click at [652, 329] on div "Next slide" at bounding box center [645, 320] width 24 height 39
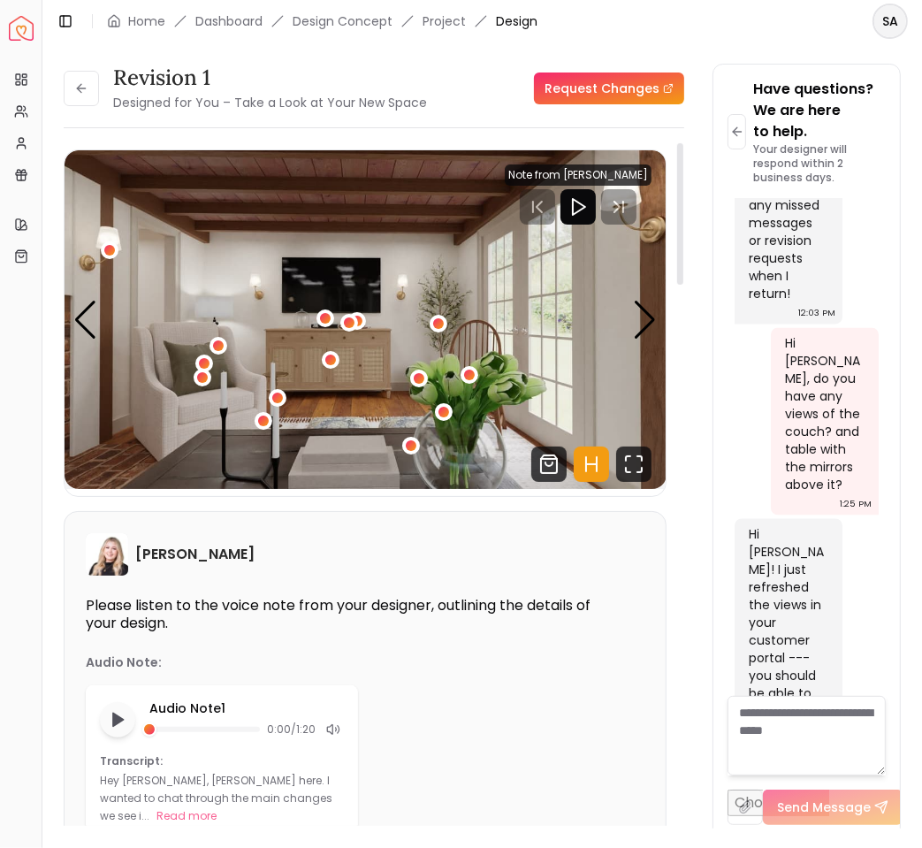
click at [594, 464] on icon "Hotspots Toggle" at bounding box center [591, 464] width 11 height 0
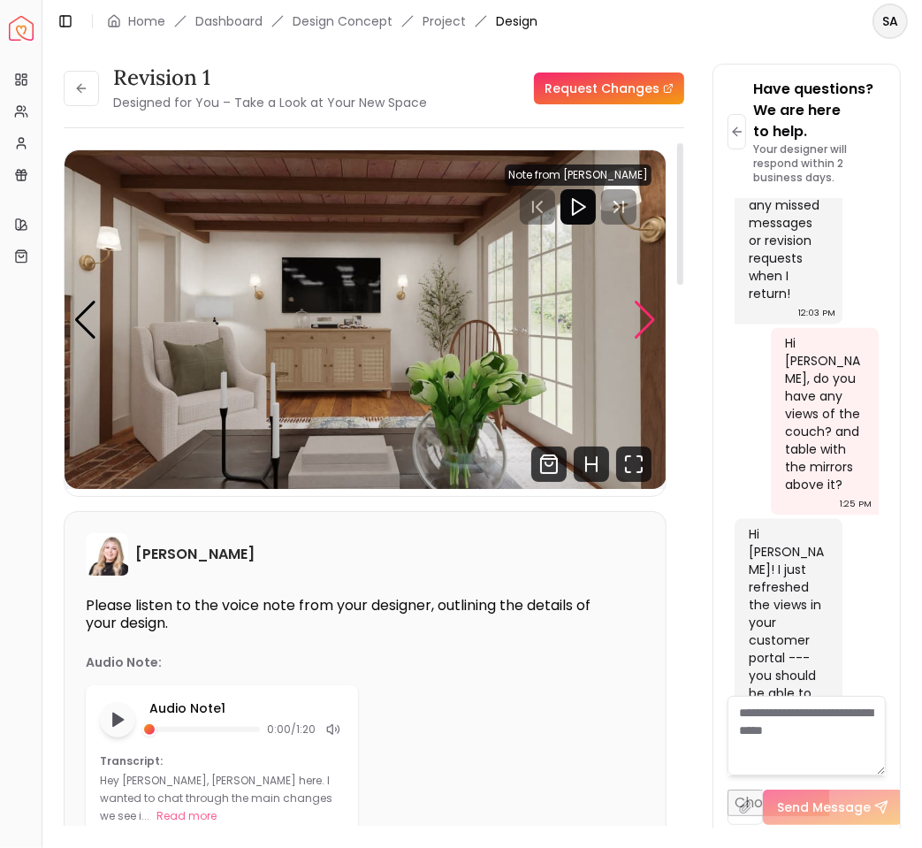
click at [637, 318] on div "Next slide" at bounding box center [645, 320] width 24 height 39
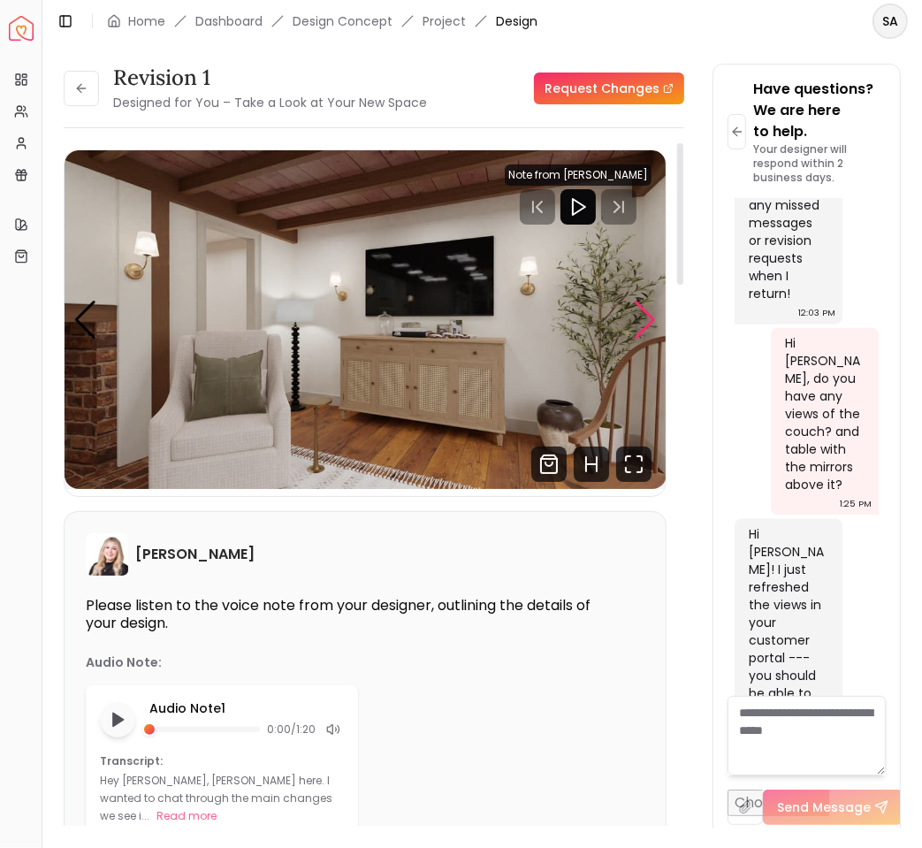
click at [637, 318] on div "Next slide" at bounding box center [645, 320] width 24 height 39
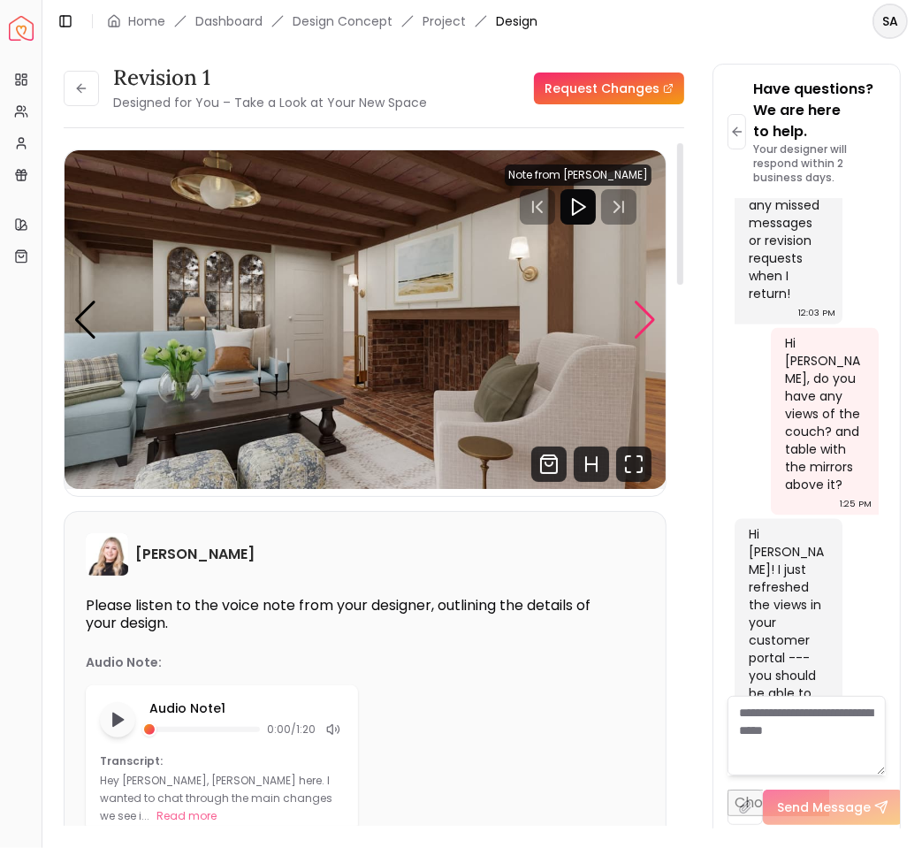
click at [637, 318] on div "Next slide" at bounding box center [645, 320] width 24 height 39
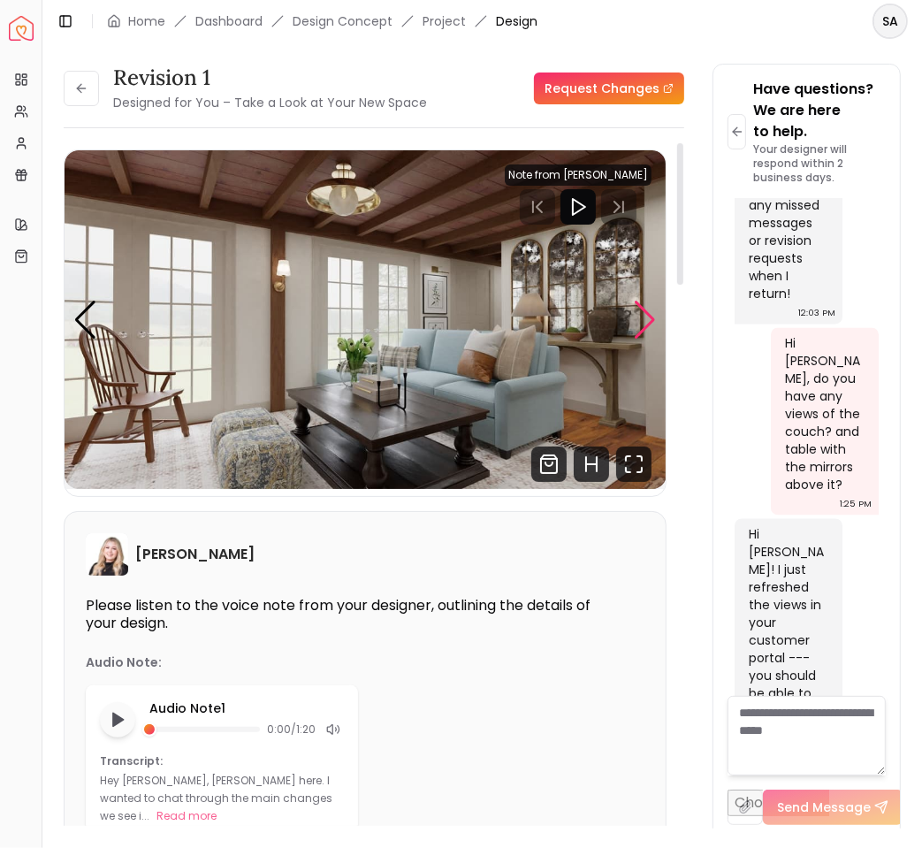
click at [637, 318] on div "Next slide" at bounding box center [645, 320] width 24 height 39
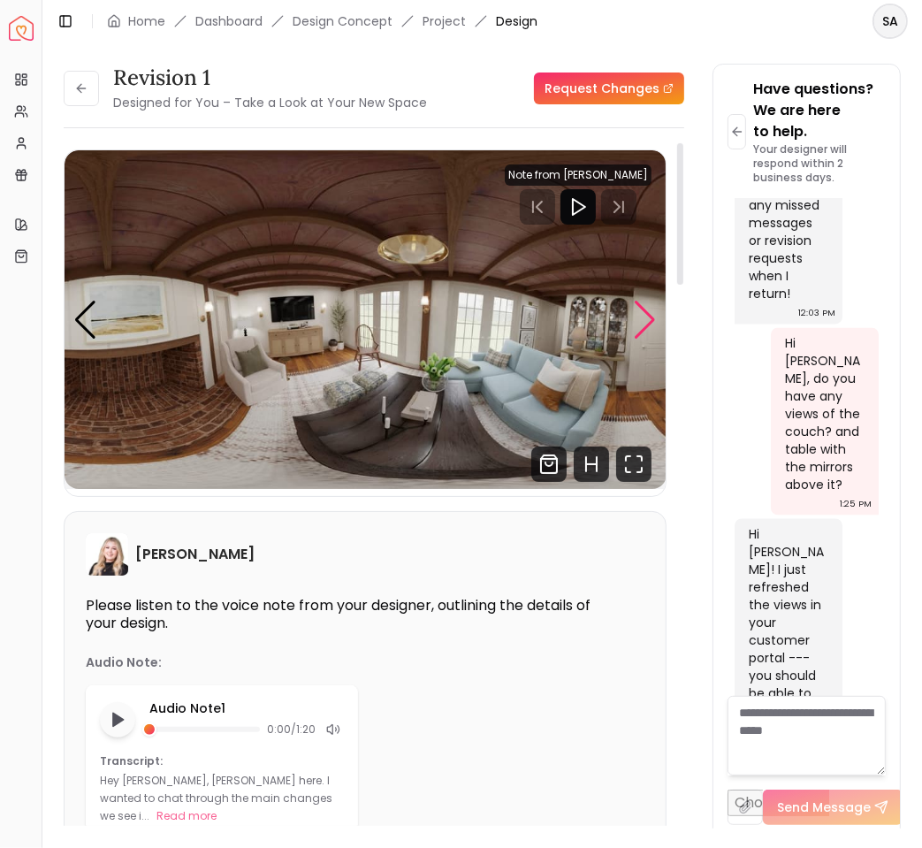
click at [637, 318] on div "Next slide" at bounding box center [645, 320] width 24 height 39
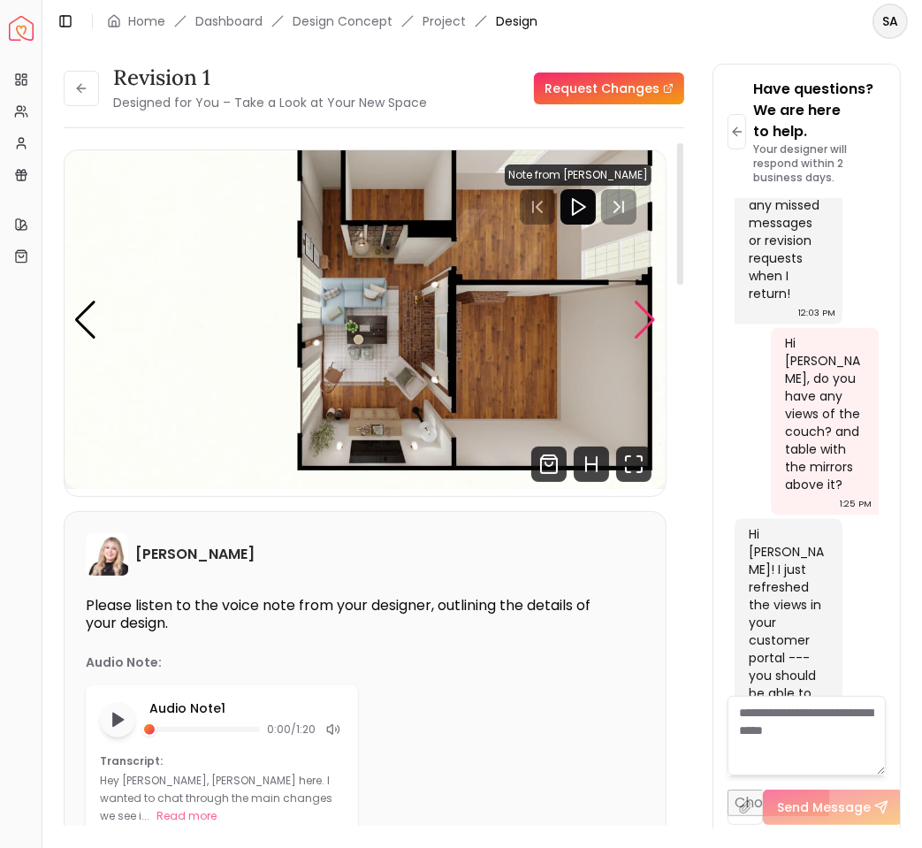
click at [637, 318] on div "Next slide" at bounding box center [645, 320] width 24 height 39
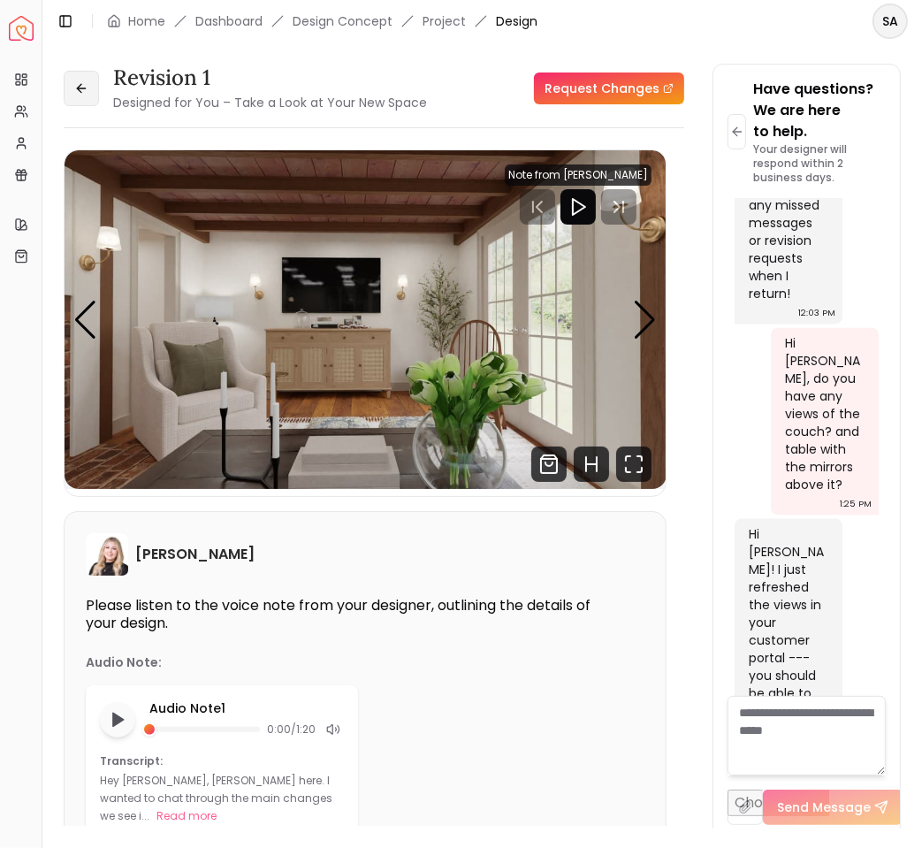
click at [79, 87] on icon at bounding box center [81, 88] width 14 height 14
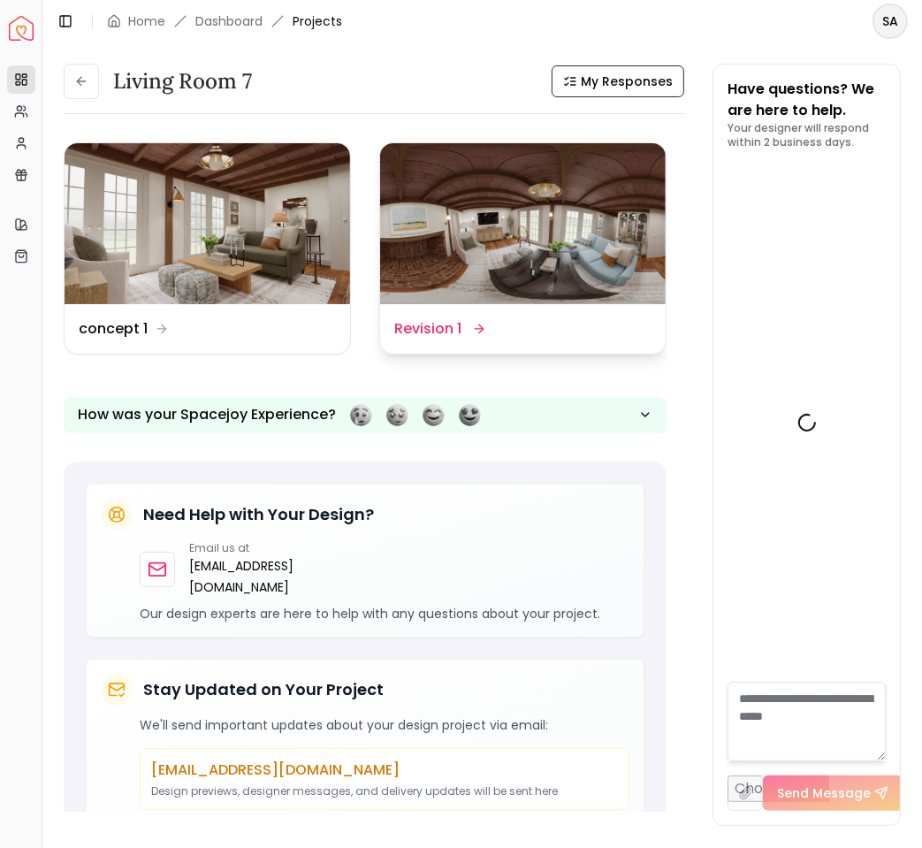
scroll to position [7124, 0]
